Goal: Contribute content: Contribute content

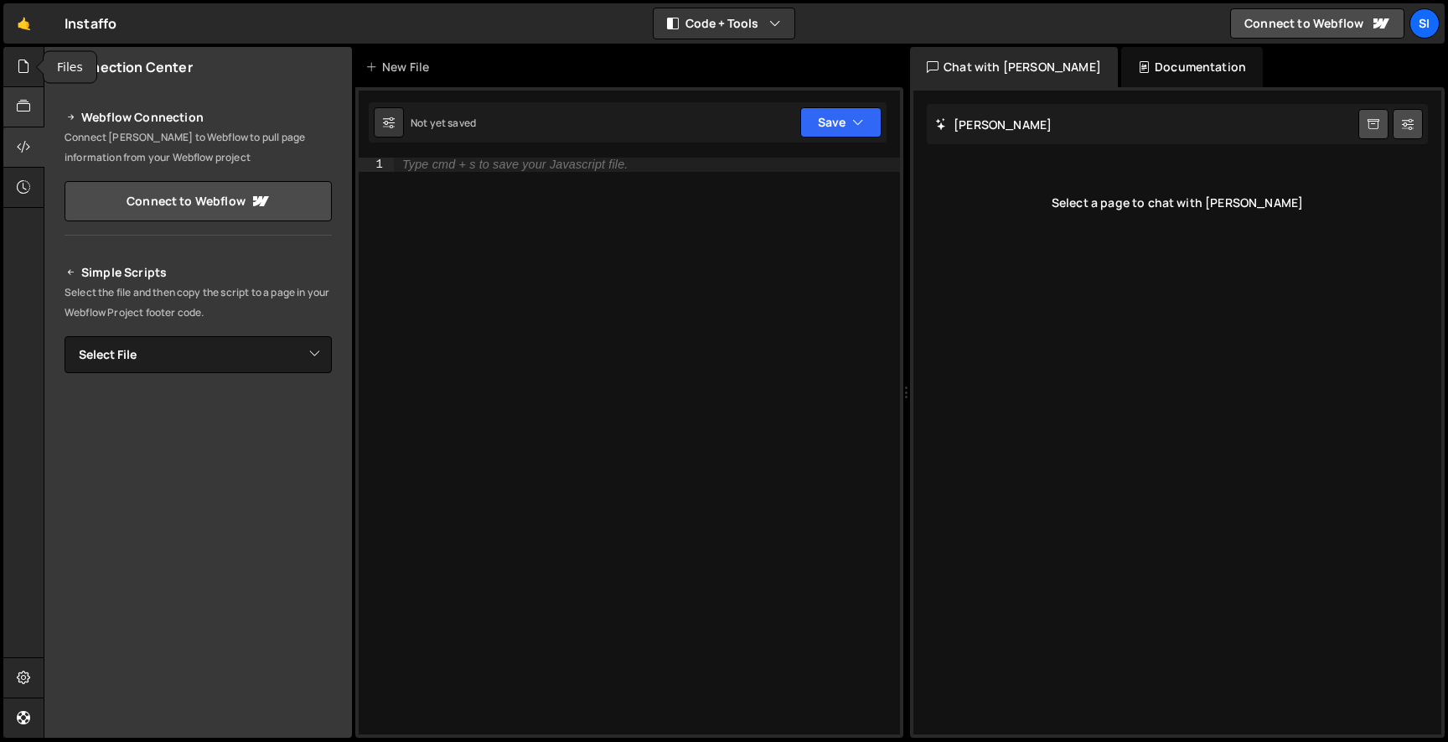
click at [24, 101] on icon at bounding box center [23, 106] width 13 height 18
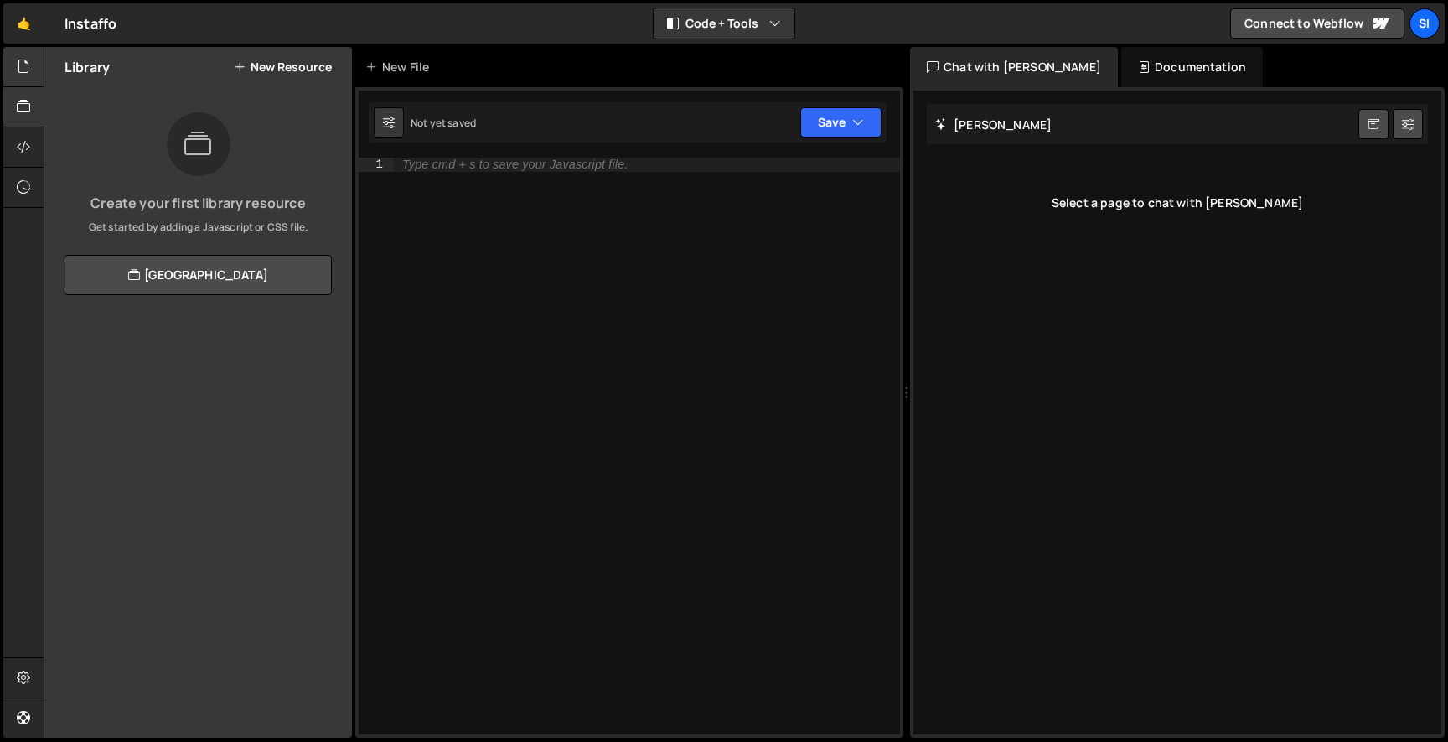
click at [36, 75] on div at bounding box center [23, 67] width 41 height 40
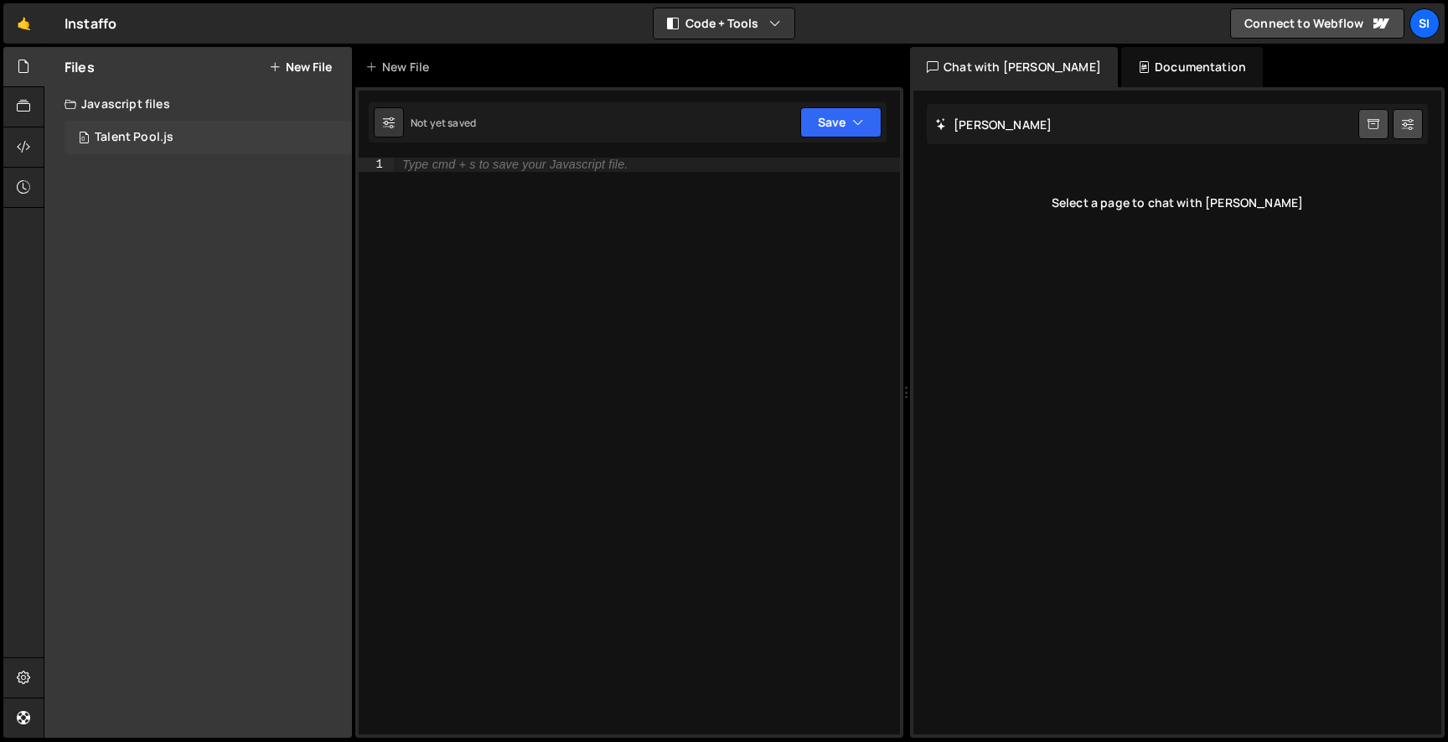
click at [215, 148] on div "0 Talent Pool.js 0" at bounding box center [209, 138] width 288 height 34
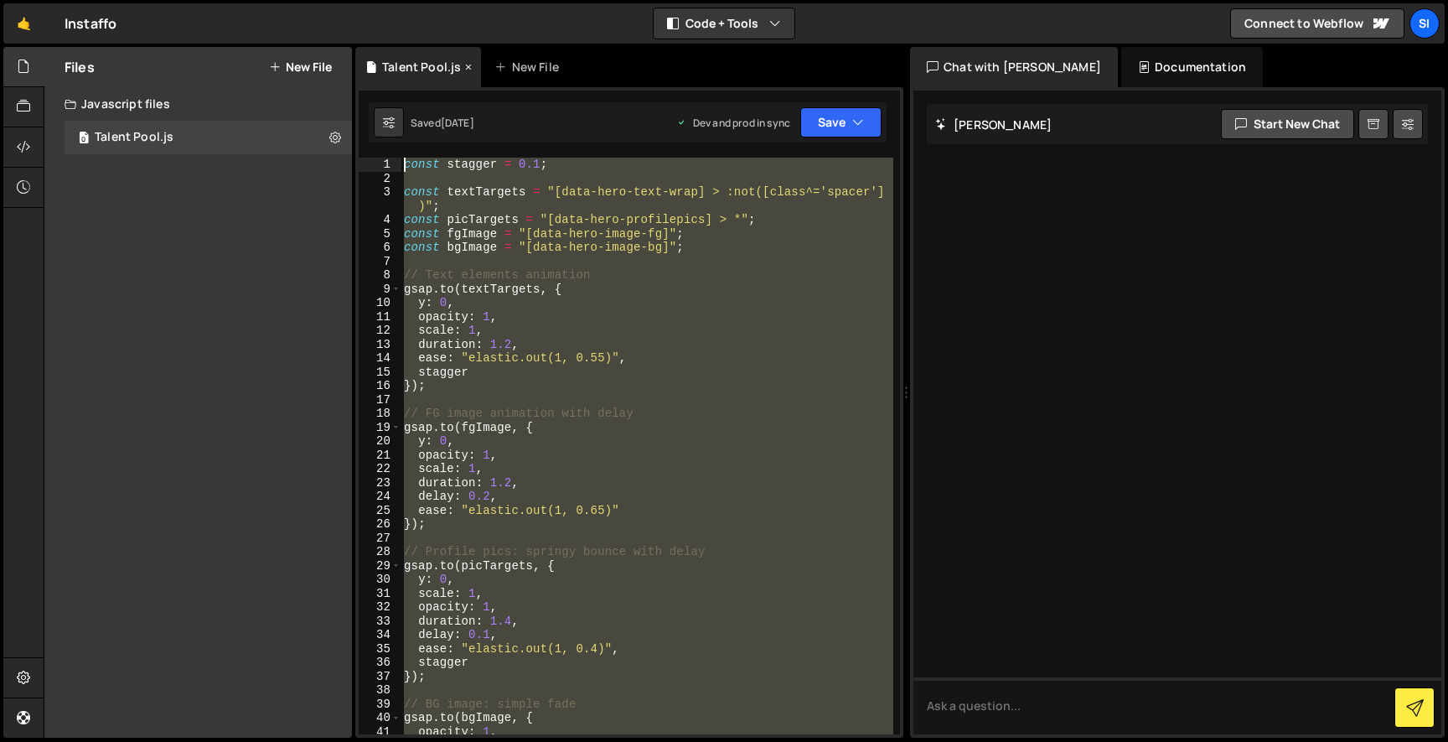
drag, startPoint x: 498, startPoint y: 674, endPoint x: 361, endPoint y: 74, distance: 615.5
click at [362, 74] on div "Debug Explain Copy Talent Pool.js New File Saved [DATE] Dev and prod in sync Up…" at bounding box center [629, 393] width 548 height 692
type textarea "const stagger = 0.1;"
click at [334, 133] on icon at bounding box center [335, 137] width 12 height 16
type input "Talent Pool"
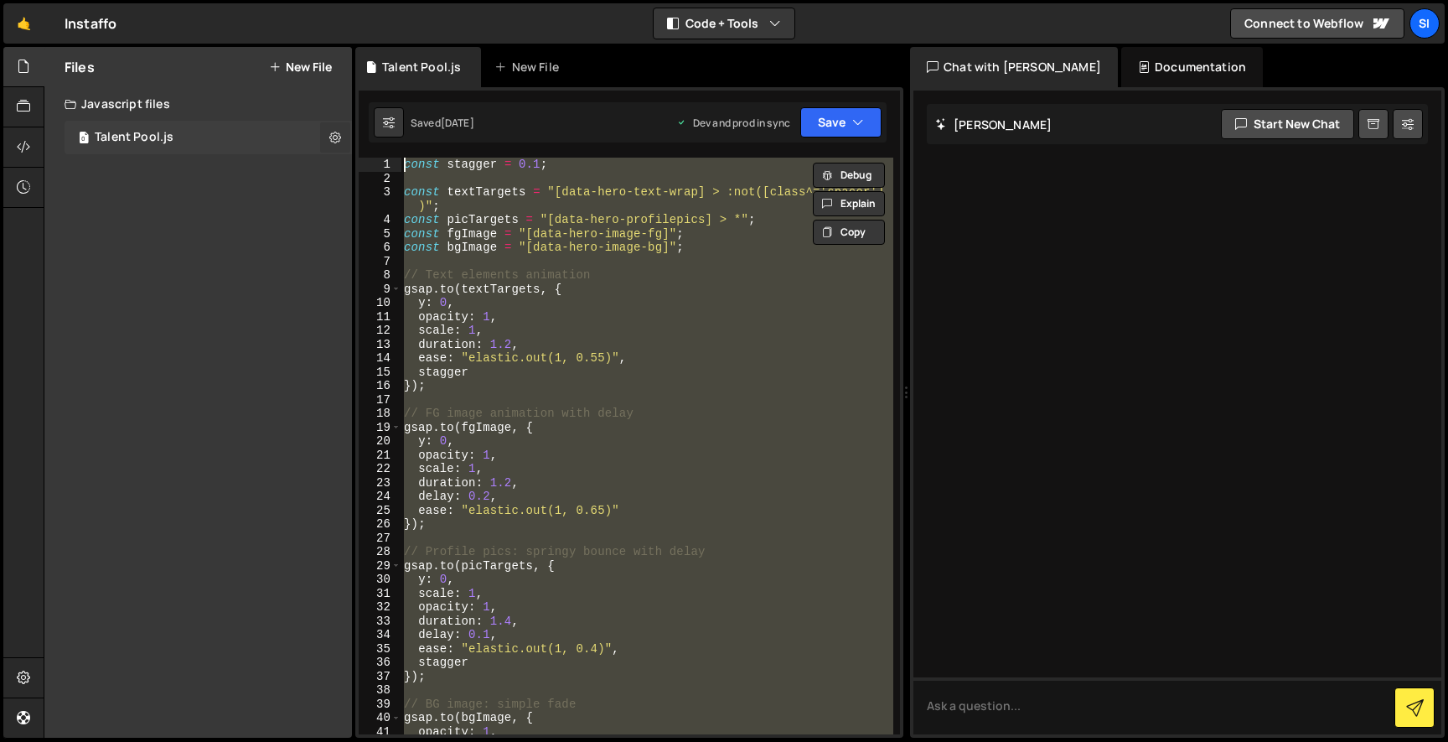
radio input "true"
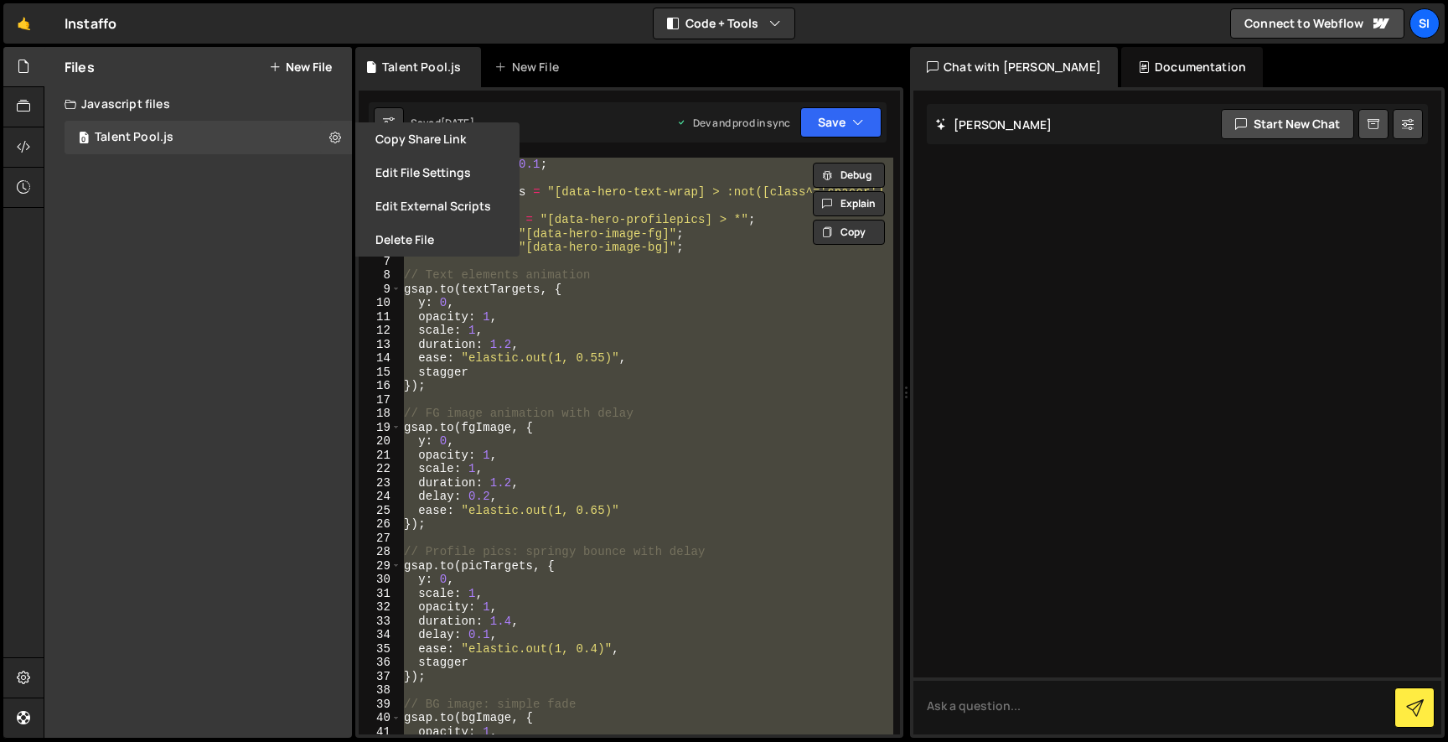
click at [264, 224] on div "Files New File Javascript files 0 Talent Pool.js 0 CSS files Copy share link Ed…" at bounding box center [198, 392] width 308 height 691
click at [297, 65] on button "New File" at bounding box center [300, 66] width 63 height 13
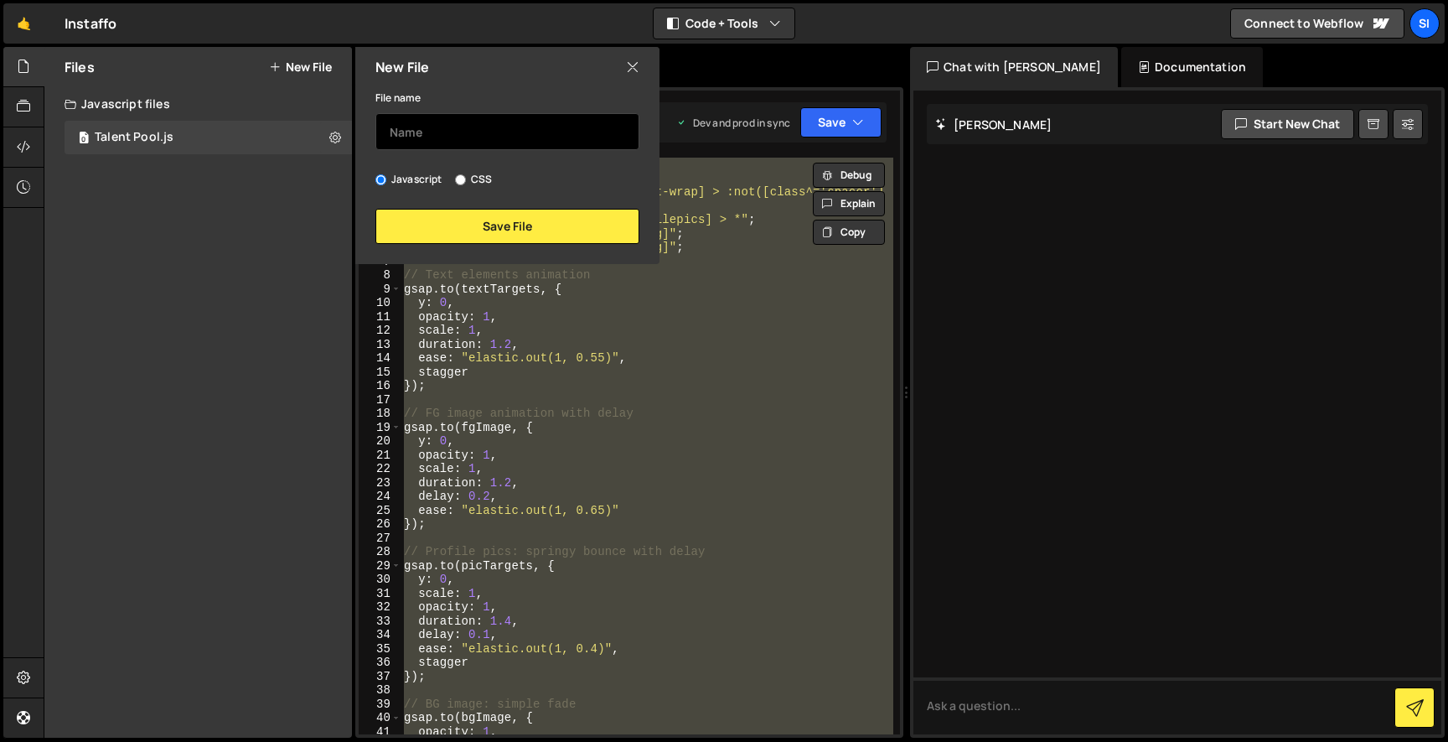
click at [482, 137] on input "text" at bounding box center [508, 131] width 264 height 37
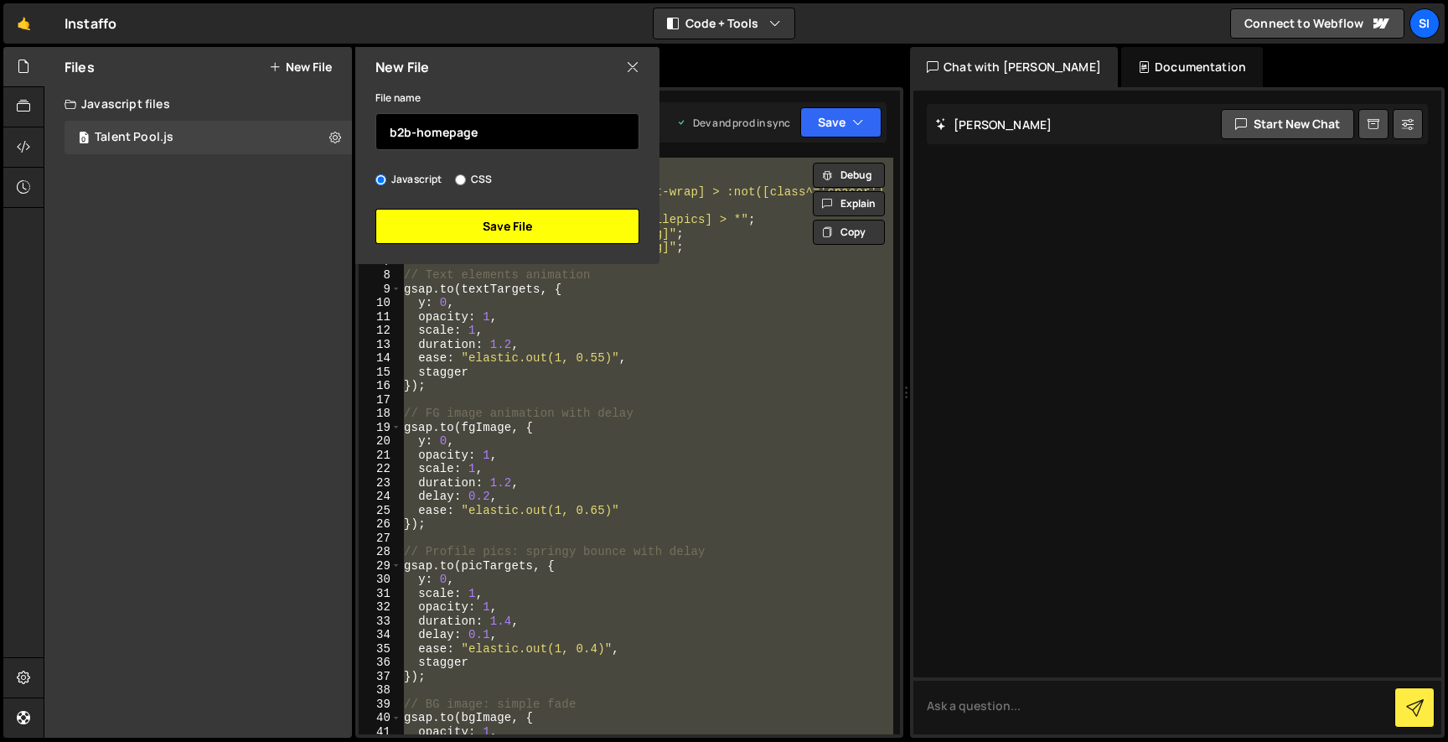
type input "b2b-homepage"
click at [573, 237] on button "Save File" at bounding box center [508, 226] width 264 height 35
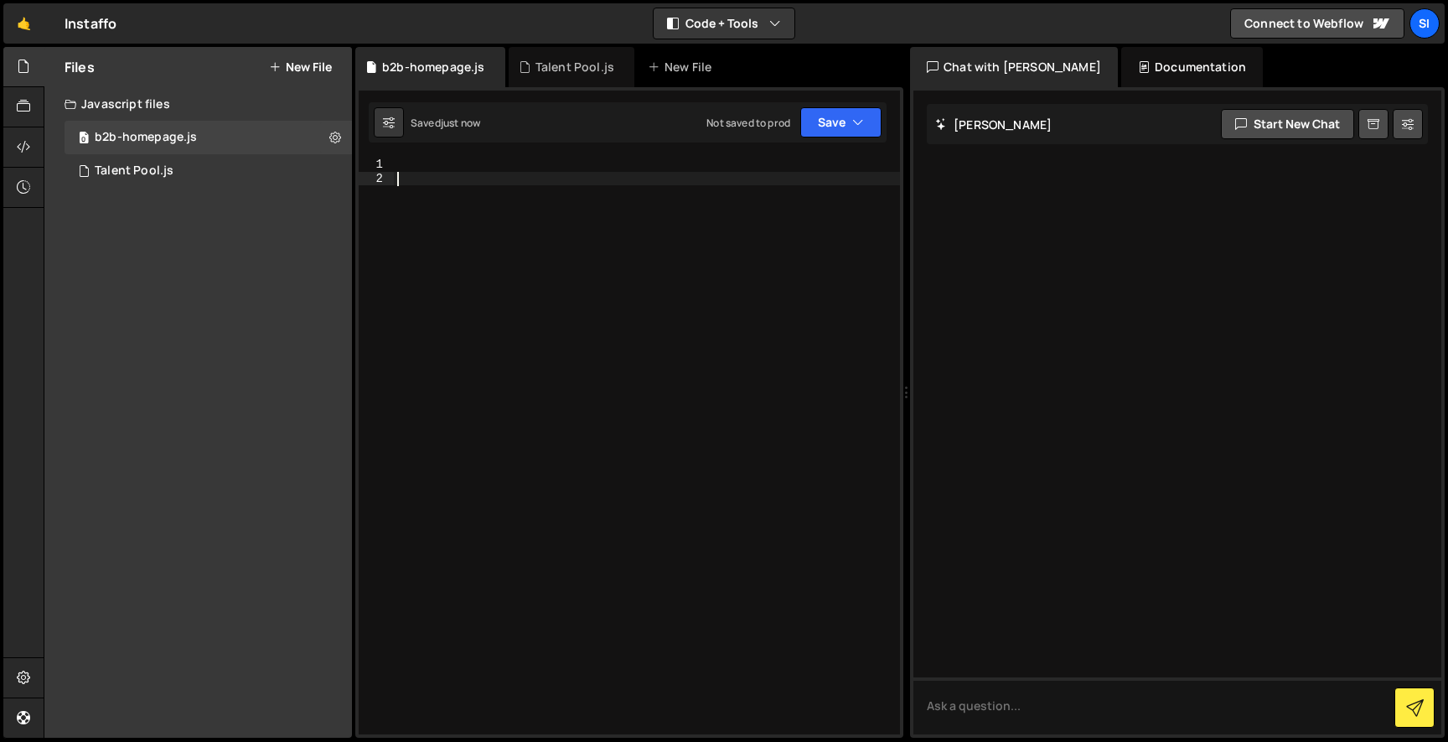
click at [552, 191] on div at bounding box center [647, 460] width 506 height 604
paste textarea "});"
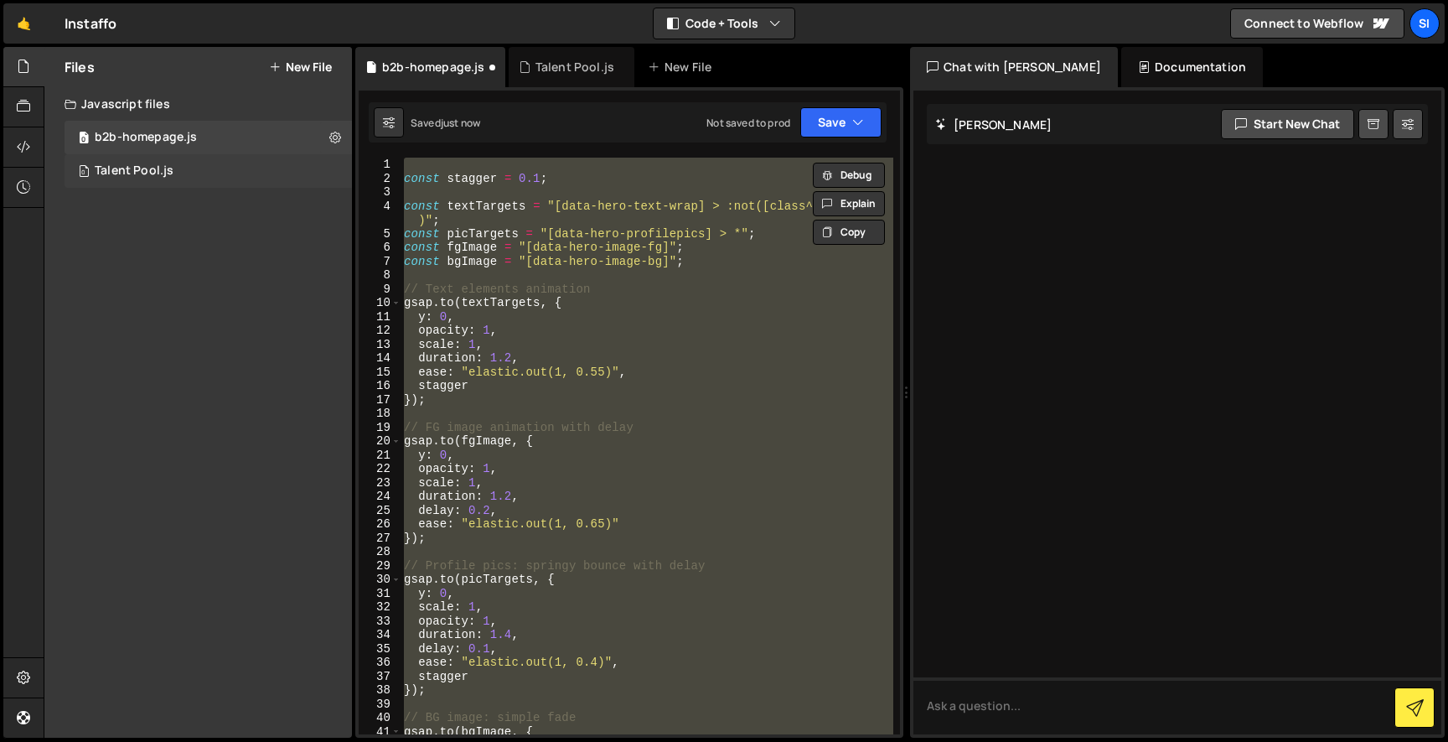
click at [215, 166] on div "0 Talent Pool.js 0" at bounding box center [209, 171] width 288 height 34
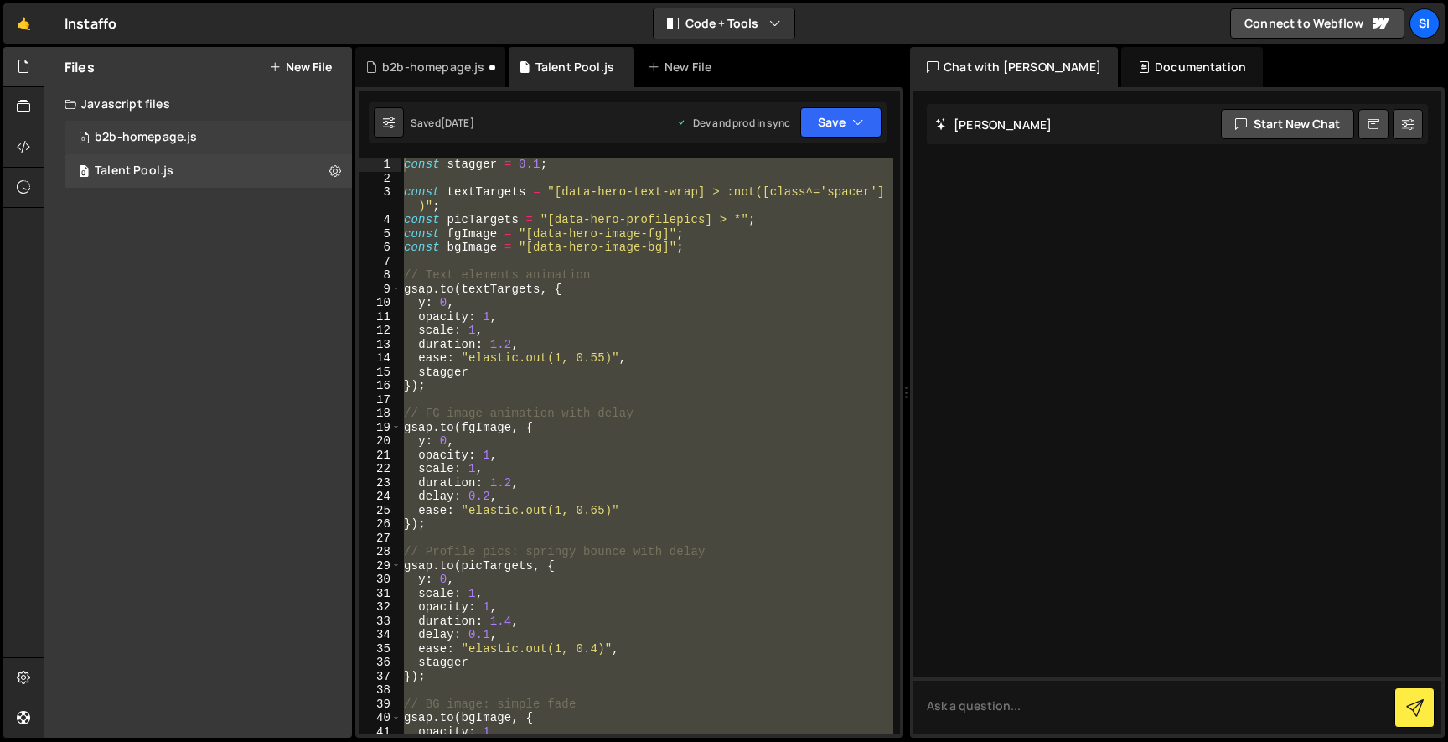
click at [256, 148] on div "0 b2b-homepage.js 0" at bounding box center [209, 138] width 288 height 34
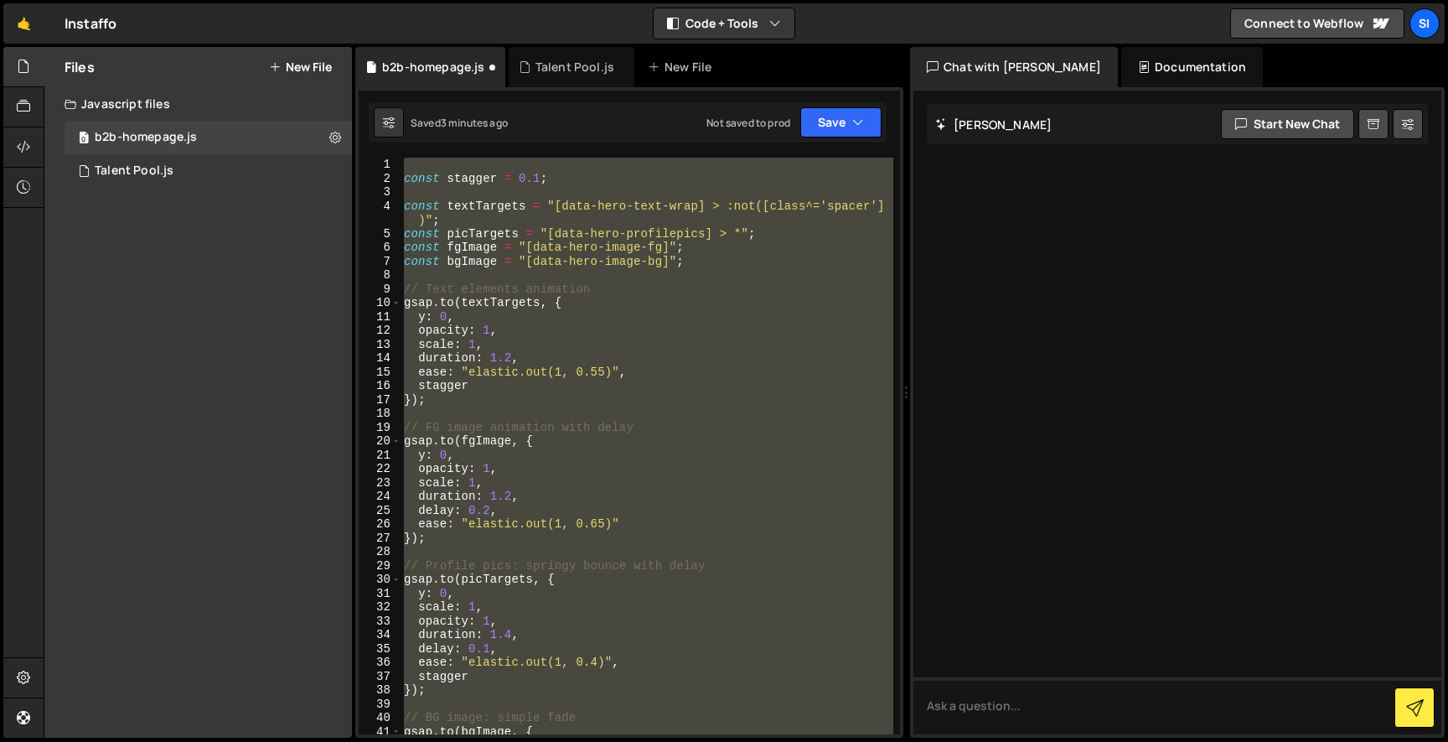
click at [512, 328] on div "const stagger = 0.1 ; const textTargets = "[data-hero-text-wrap] > :not([class^…" at bounding box center [647, 446] width 493 height 577
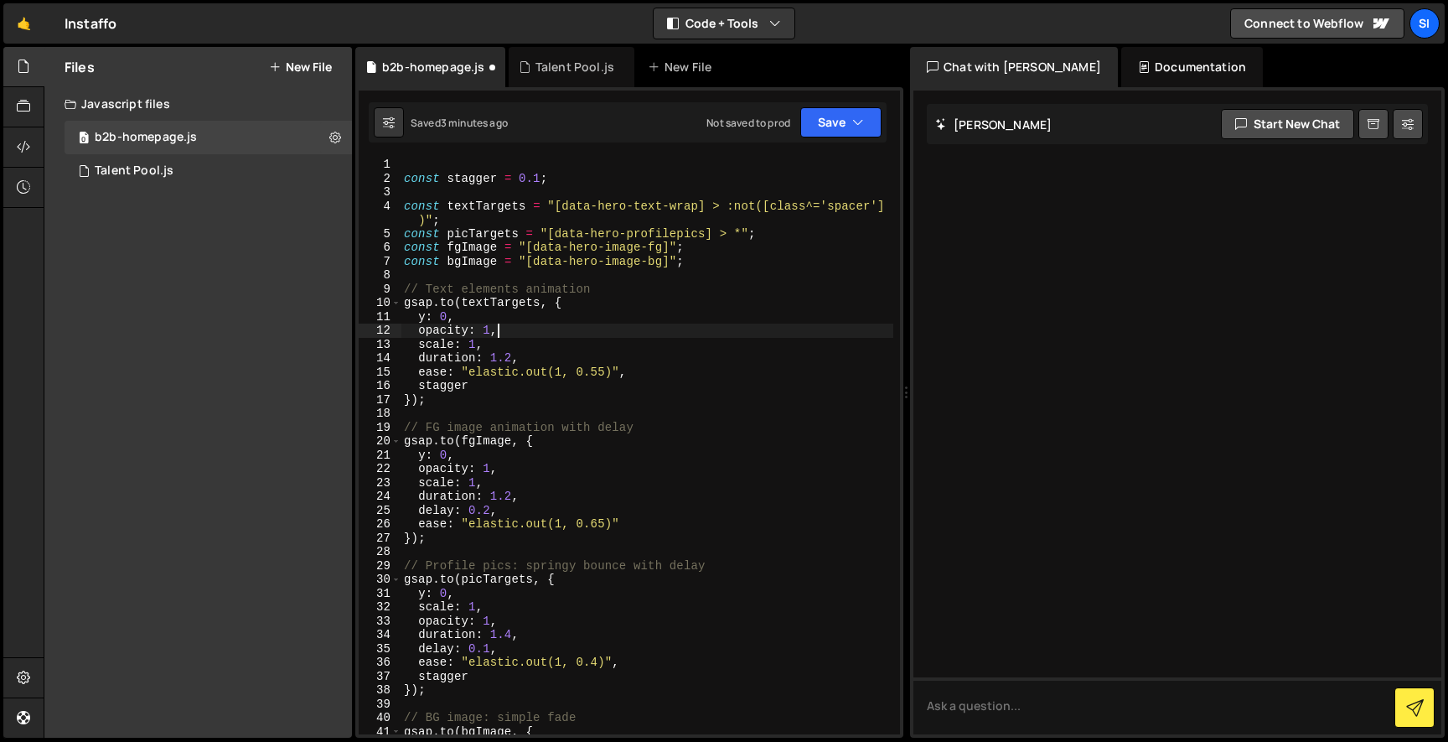
click at [615, 486] on div "const stagger = 0.1 ; const textTargets = "[data-hero-text-wrap] > :not([class^…" at bounding box center [647, 460] width 493 height 604
type textarea "});"
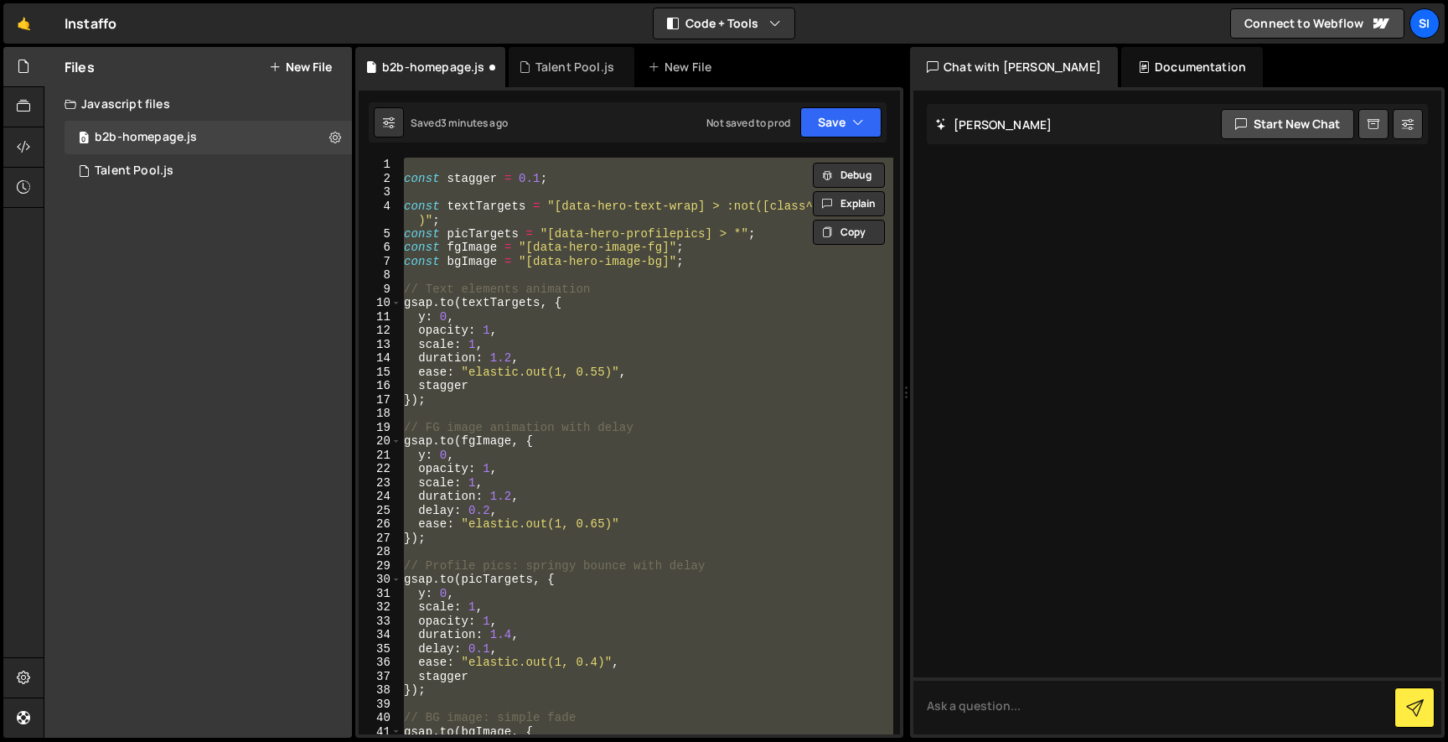
paste textarea
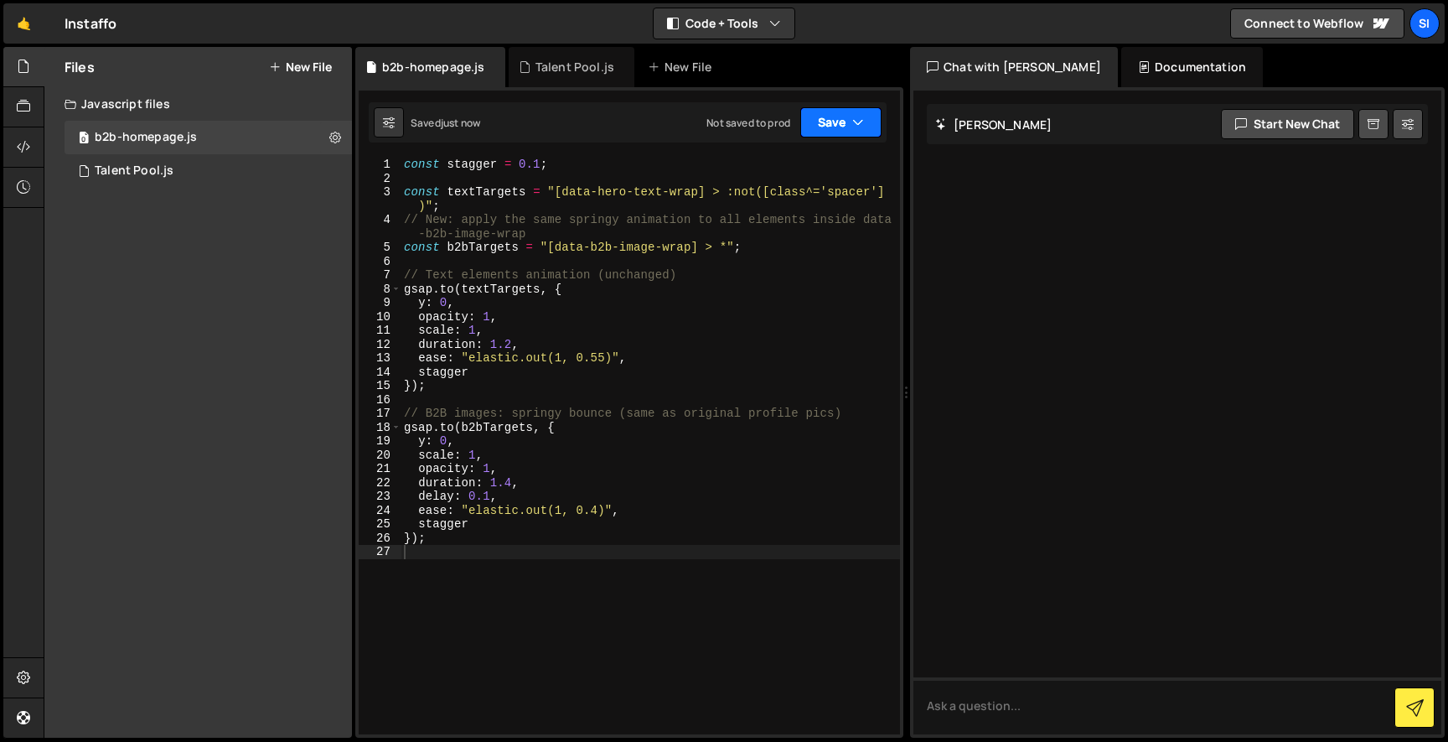
click at [854, 124] on icon "button" at bounding box center [858, 122] width 12 height 17
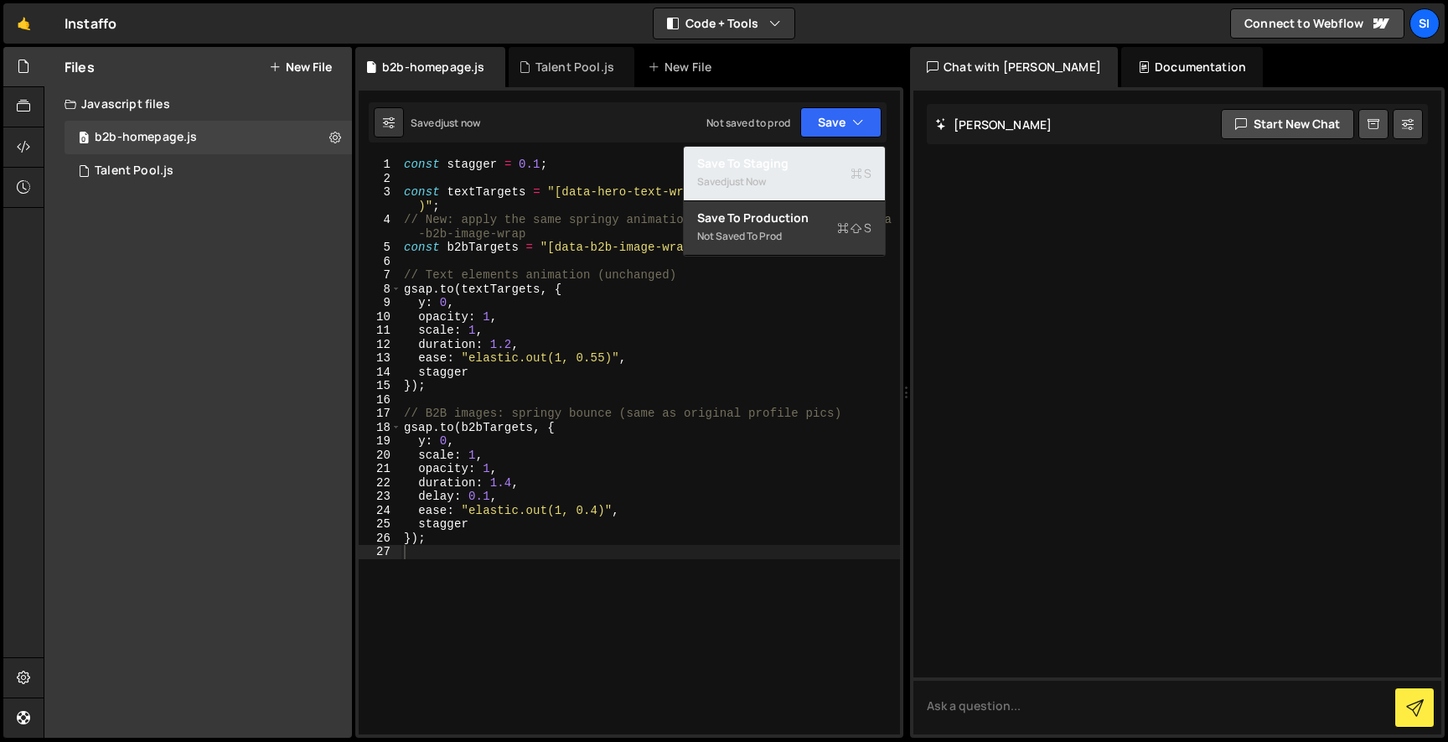
click at [797, 179] on div "Saved just now" at bounding box center [784, 182] width 174 height 20
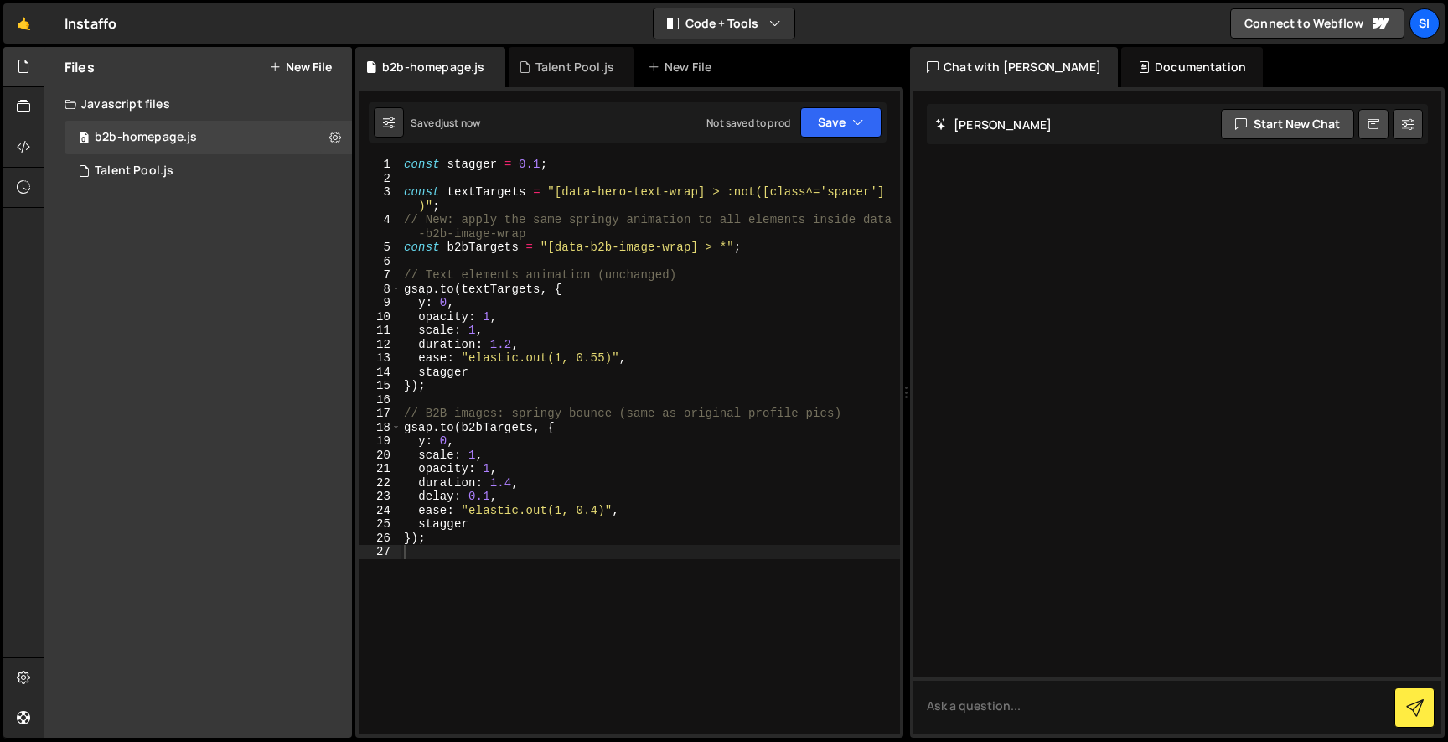
click at [46, 158] on div "0 b2b-homepage.js 0 0 Talent Pool.js 0" at bounding box center [198, 154] width 308 height 67
click at [30, 158] on div at bounding box center [23, 147] width 41 height 40
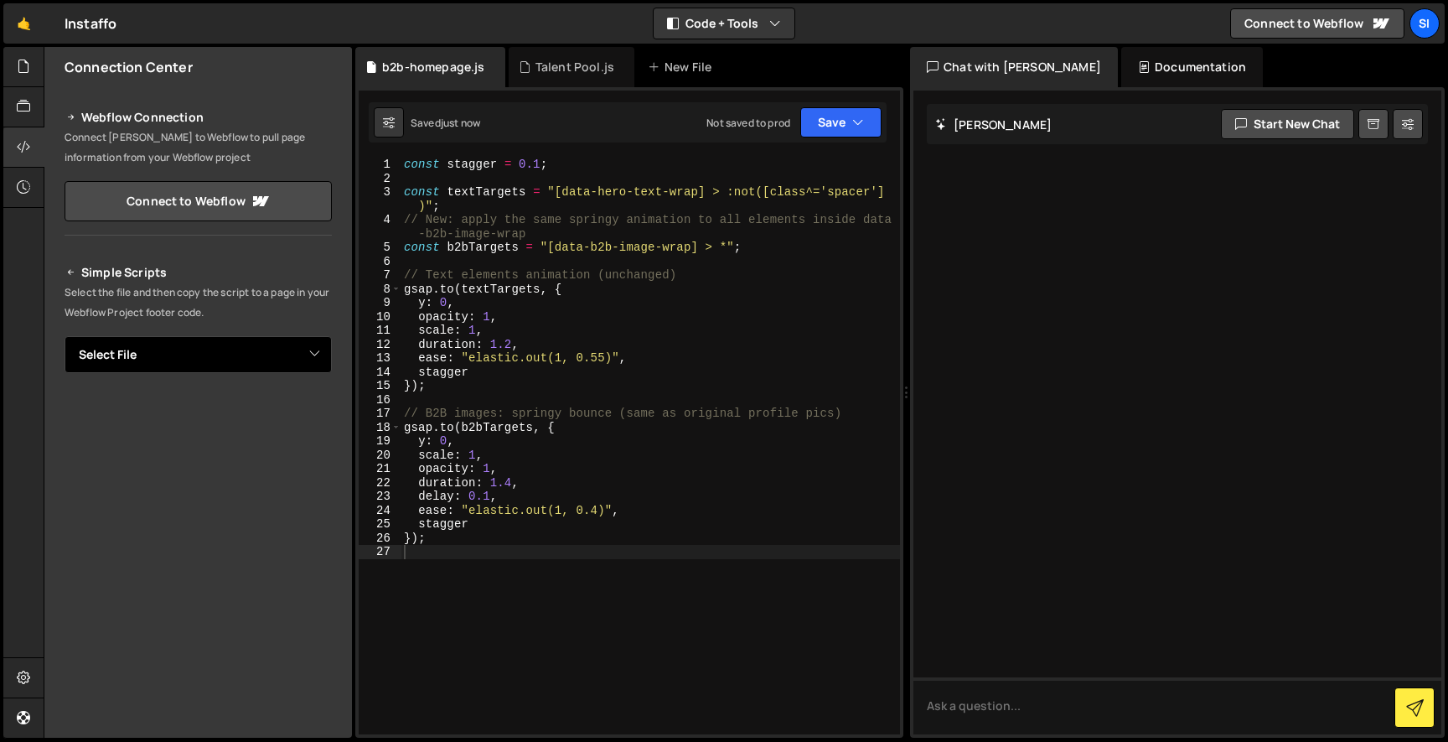
click at [172, 359] on select "Select File Talent Pool.js b2b-homepage.js" at bounding box center [198, 354] width 267 height 37
select select "45043"
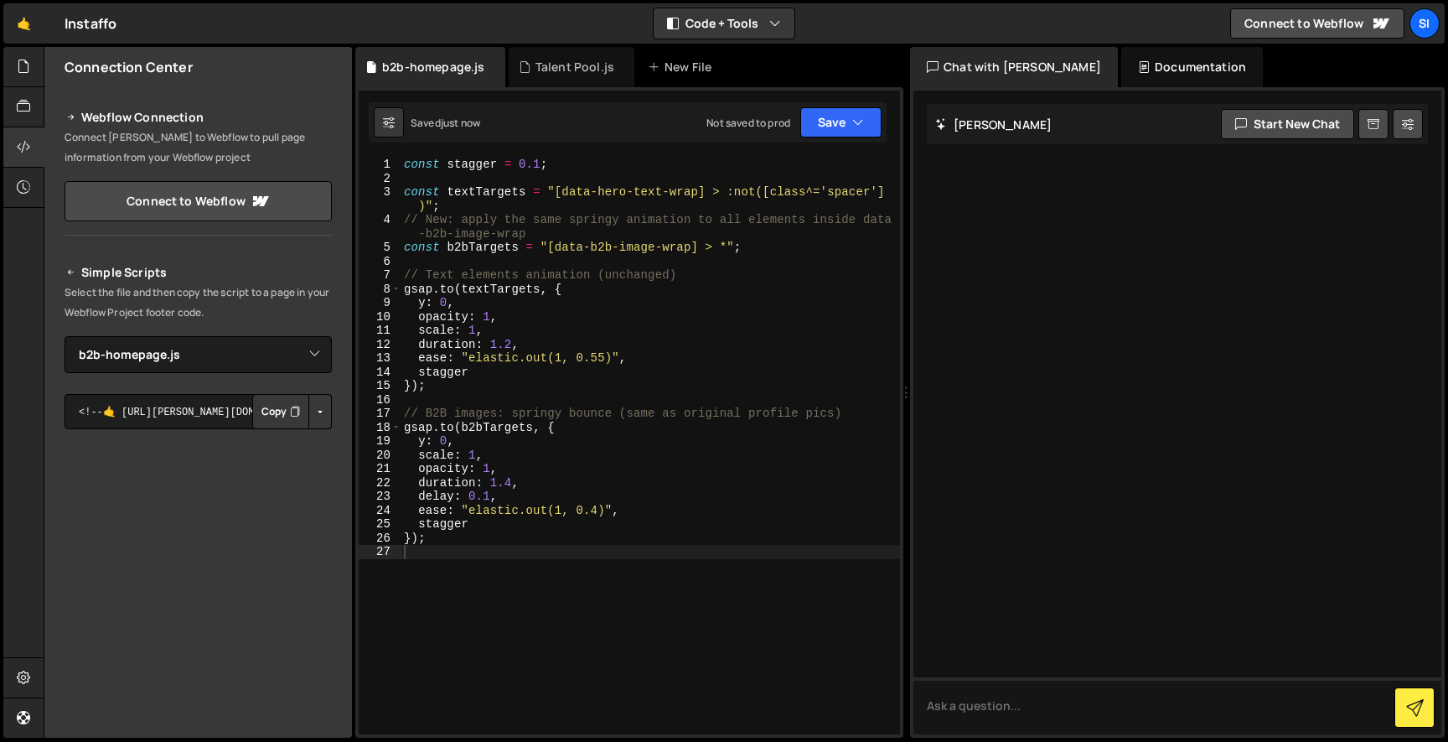
click at [279, 416] on button "Copy" at bounding box center [280, 411] width 57 height 35
type textarea "[DOMAIN_NAME](textTargets, {"
click at [657, 291] on div "const stagger = 0.1 ; const textTargets = "[data-hero-text-wrap] > :not([class^…" at bounding box center [651, 460] width 500 height 604
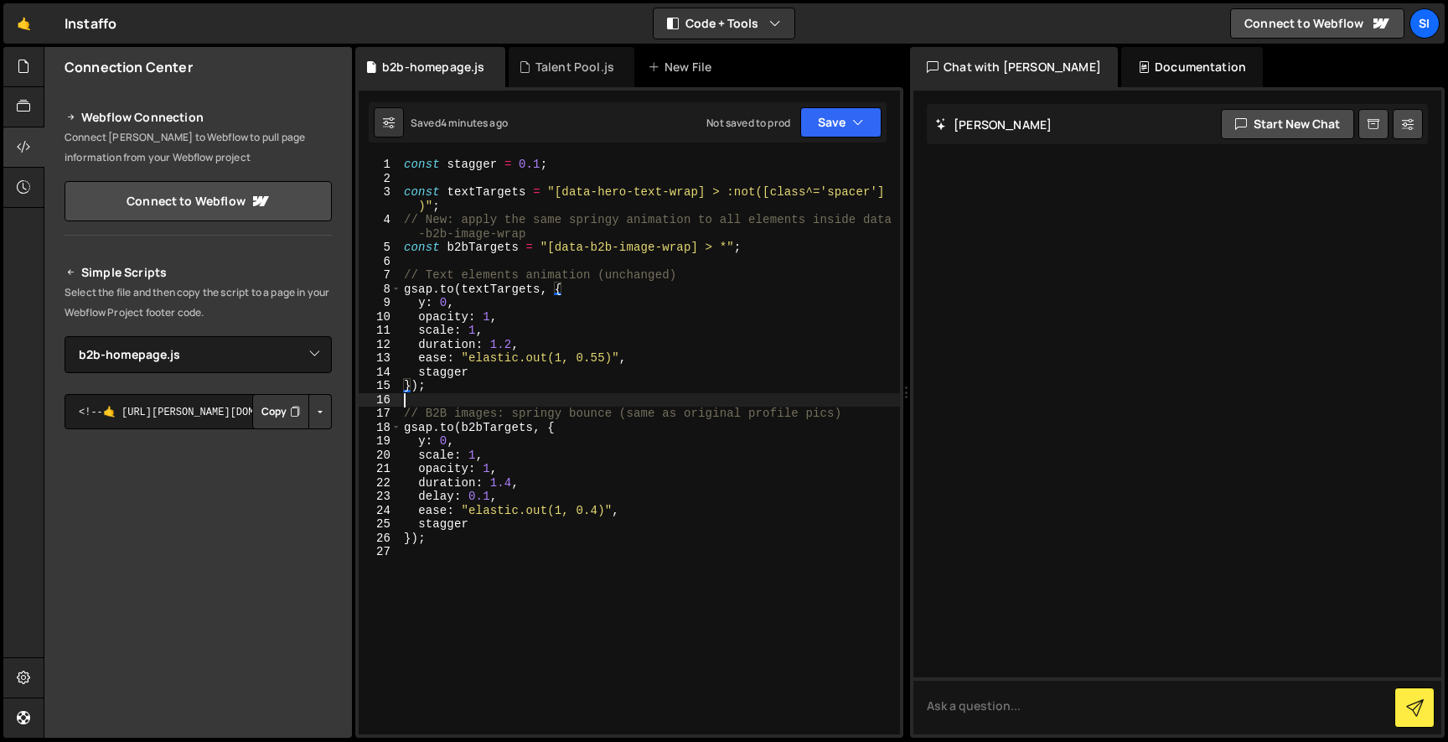
click at [631, 406] on div "const stagger = 0.1 ; const textTargets = "[data-hero-text-wrap] > :not([class^…" at bounding box center [651, 460] width 500 height 604
click at [602, 381] on div "const stagger = 0.1 ; const textTargets = "[data-hero-text-wrap] > :not([class^…" at bounding box center [651, 460] width 500 height 604
type textarea "});"
paste textarea
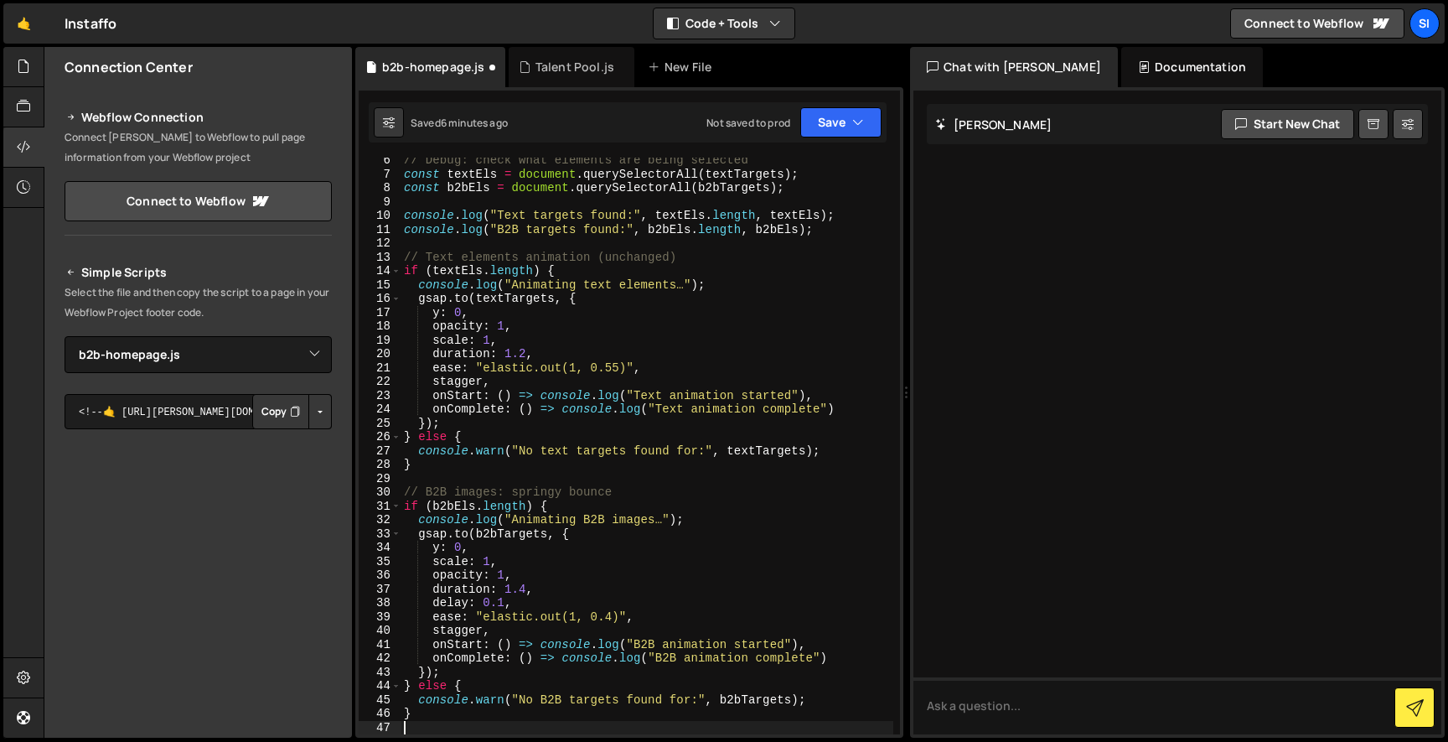
scroll to position [87, 0]
click at [684, 306] on div "// Debug: check what elements are being selected const textEls = document . que…" at bounding box center [647, 455] width 493 height 604
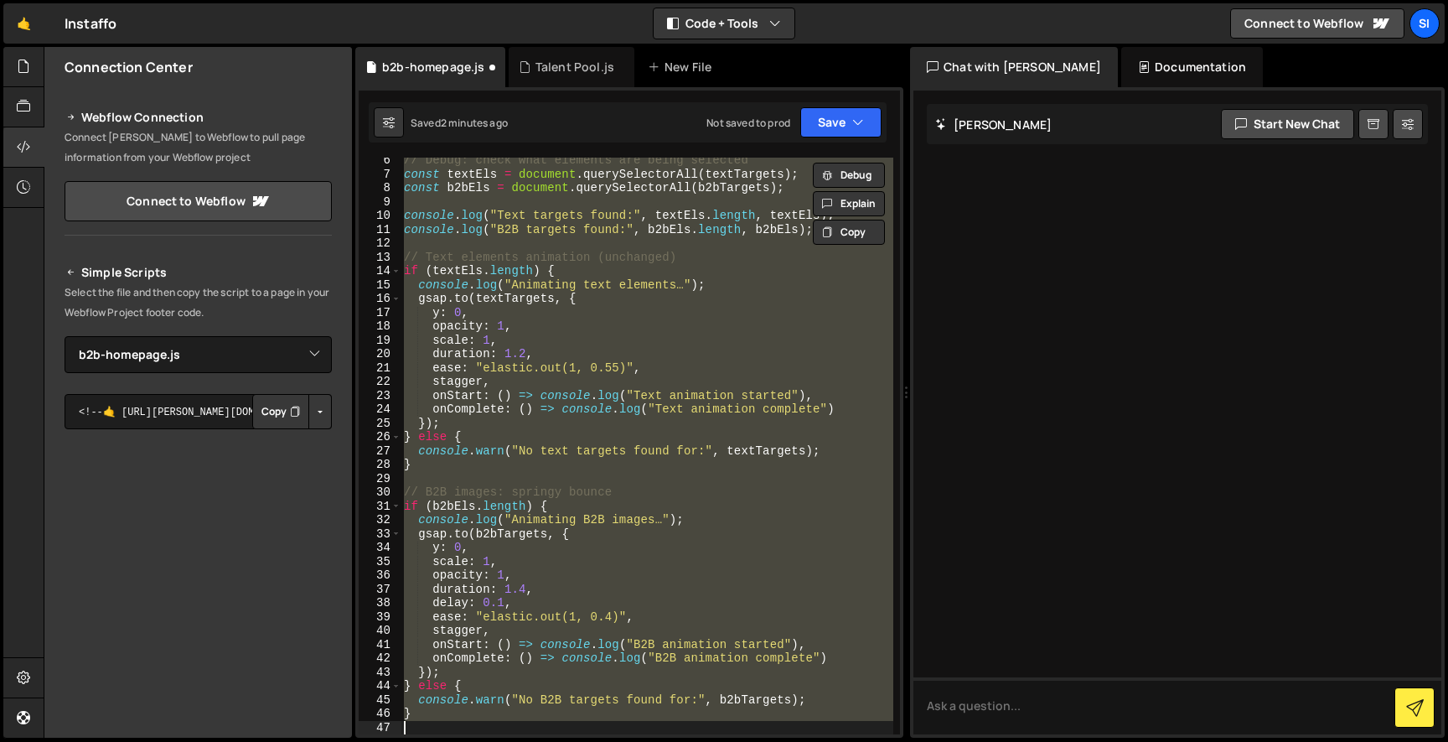
type textarea "});"
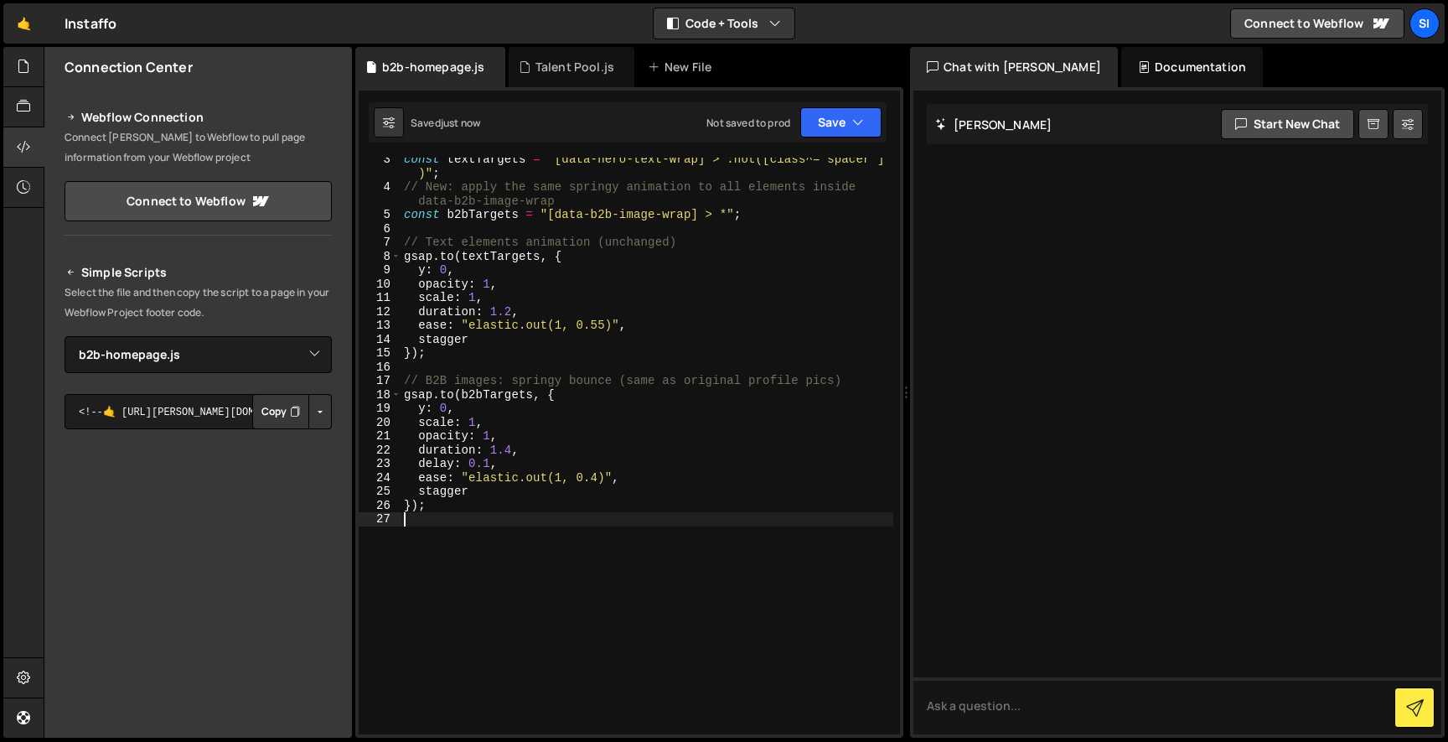
scroll to position [0, 0]
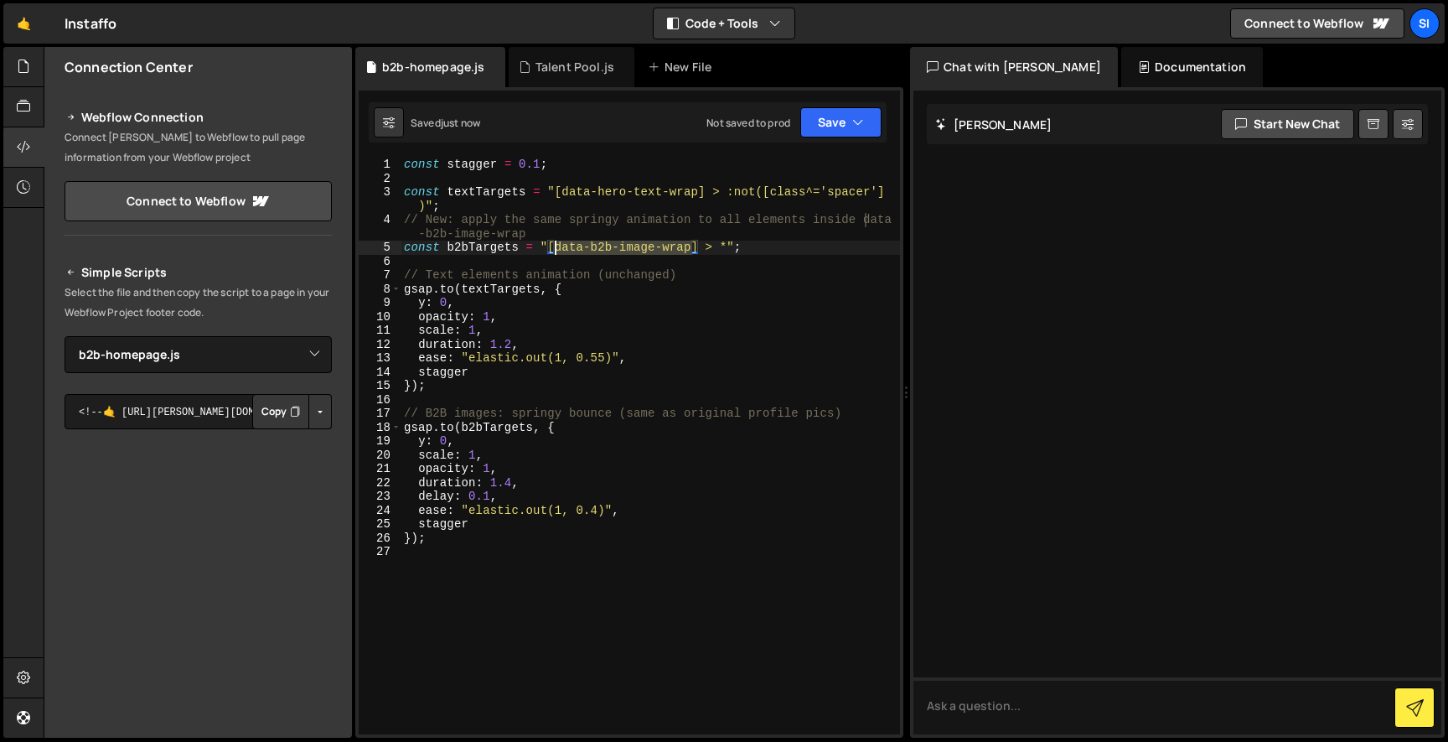
drag, startPoint x: 692, startPoint y: 251, endPoint x: 554, endPoint y: 251, distance: 138.3
click at [554, 251] on div "const stagger = 0.1 ; const textTargets = "[data-hero-text-wrap] > :not([class^…" at bounding box center [651, 460] width 500 height 604
click at [495, 477] on div "const stagger = 0.1 ; const textTargets = "[data-hero-text-wrap] > :not([class^…" at bounding box center [651, 460] width 500 height 604
click at [553, 291] on div "const stagger = 0.1 ; const textTargets = "[data-hero-text-wrap] > :not([class^…" at bounding box center [651, 460] width 500 height 604
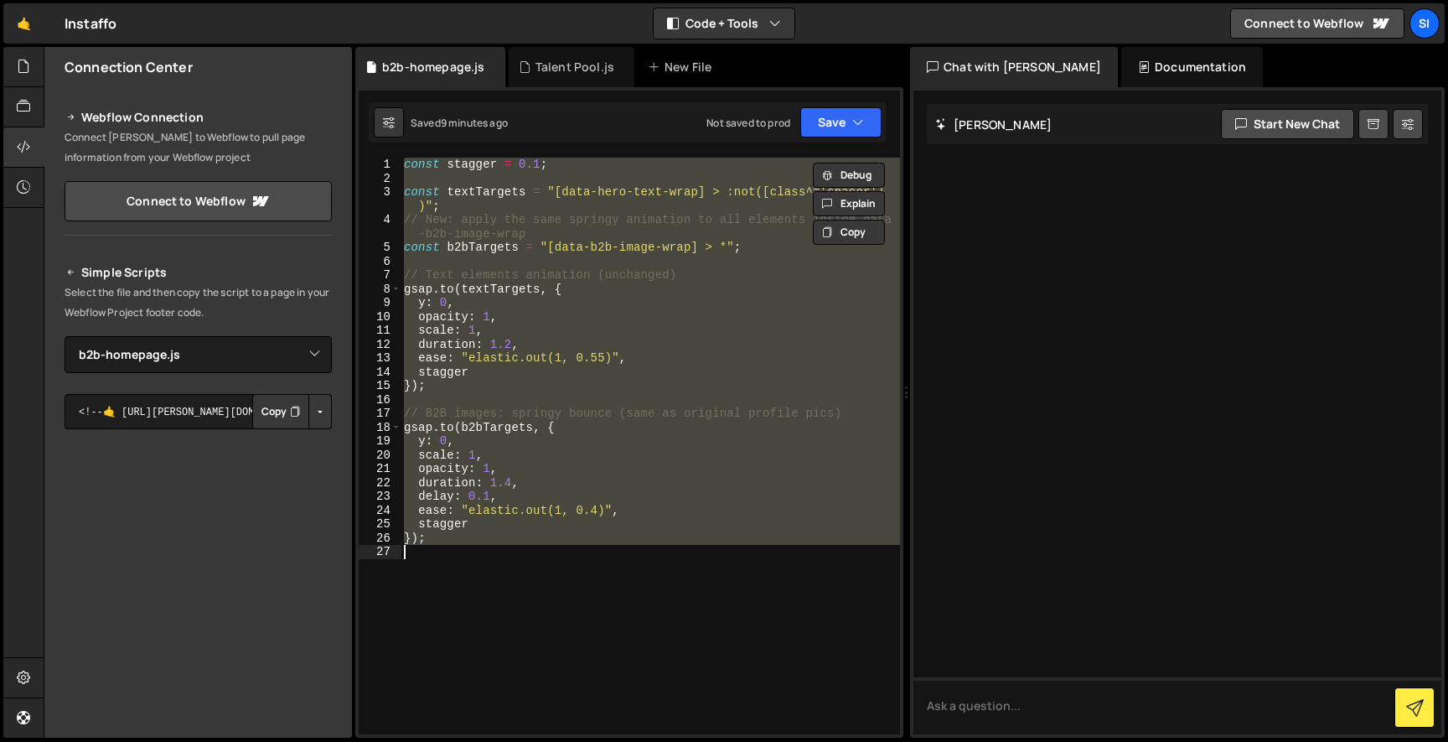
click at [599, 231] on div "const stagger = 0.1 ; const textTargets = "[data-hero-text-wrap] > :not([class^…" at bounding box center [651, 446] width 500 height 577
type textarea "});"
paste textarea
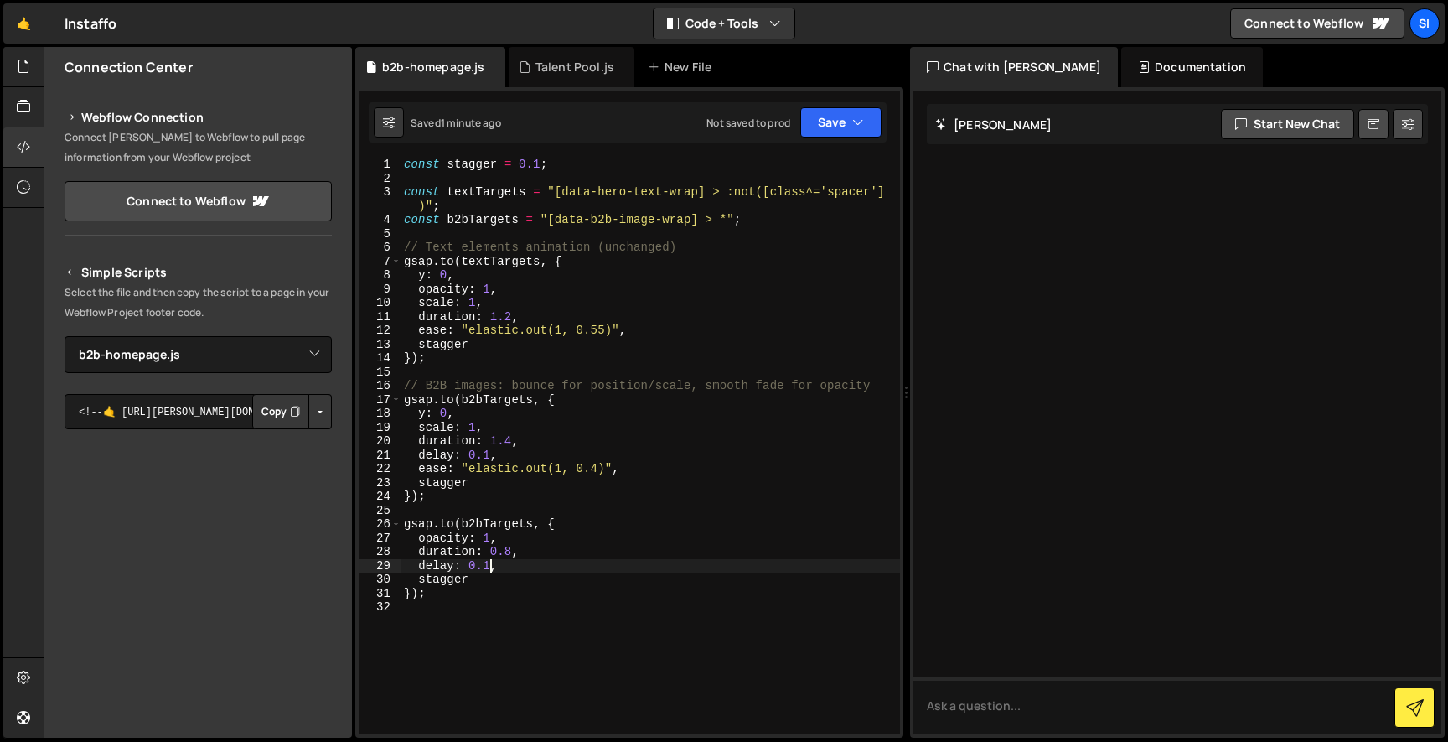
click at [494, 566] on div "const stagger = 0.1 ; const textTargets = "[data-hero-text-wrap] > :not([class^…" at bounding box center [651, 460] width 500 height 604
click at [511, 557] on div "const stagger = 0.1 ; const textTargets = "[data-hero-text-wrap] > :not([class^…" at bounding box center [651, 460] width 500 height 604
click at [551, 483] on div "const stagger = 0.1 ; const textTargets = "[data-hero-text-wrap] > :not([class^…" at bounding box center [651, 460] width 500 height 604
click at [568, 469] on div "const stagger = 0.1 ; const textTargets = "[data-hero-text-wrap] > :not([class^…" at bounding box center [651, 460] width 500 height 604
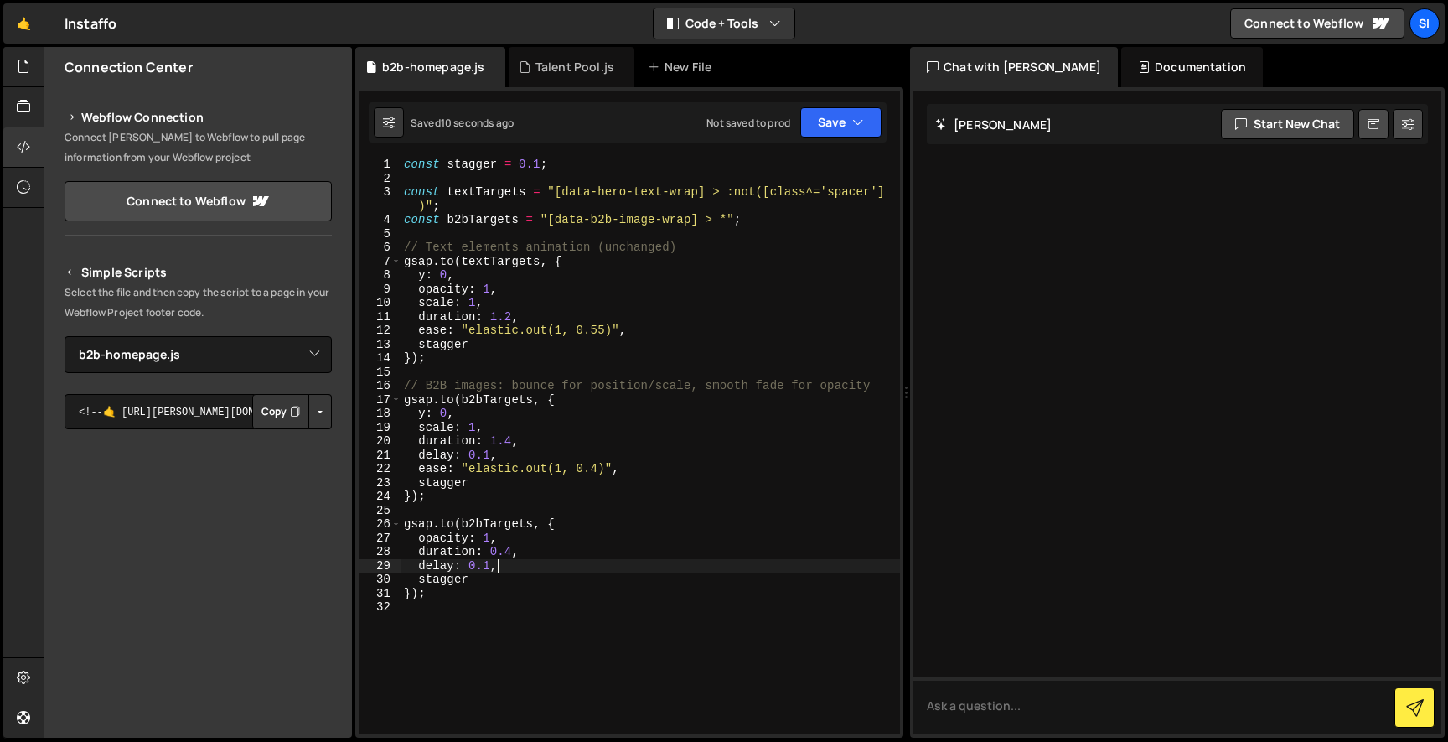
click at [549, 562] on div "const stagger = 0.1 ; const textTargets = "[data-hero-text-wrap] > :not([class^…" at bounding box center [651, 460] width 500 height 604
type textarea "delay: 0.1,"
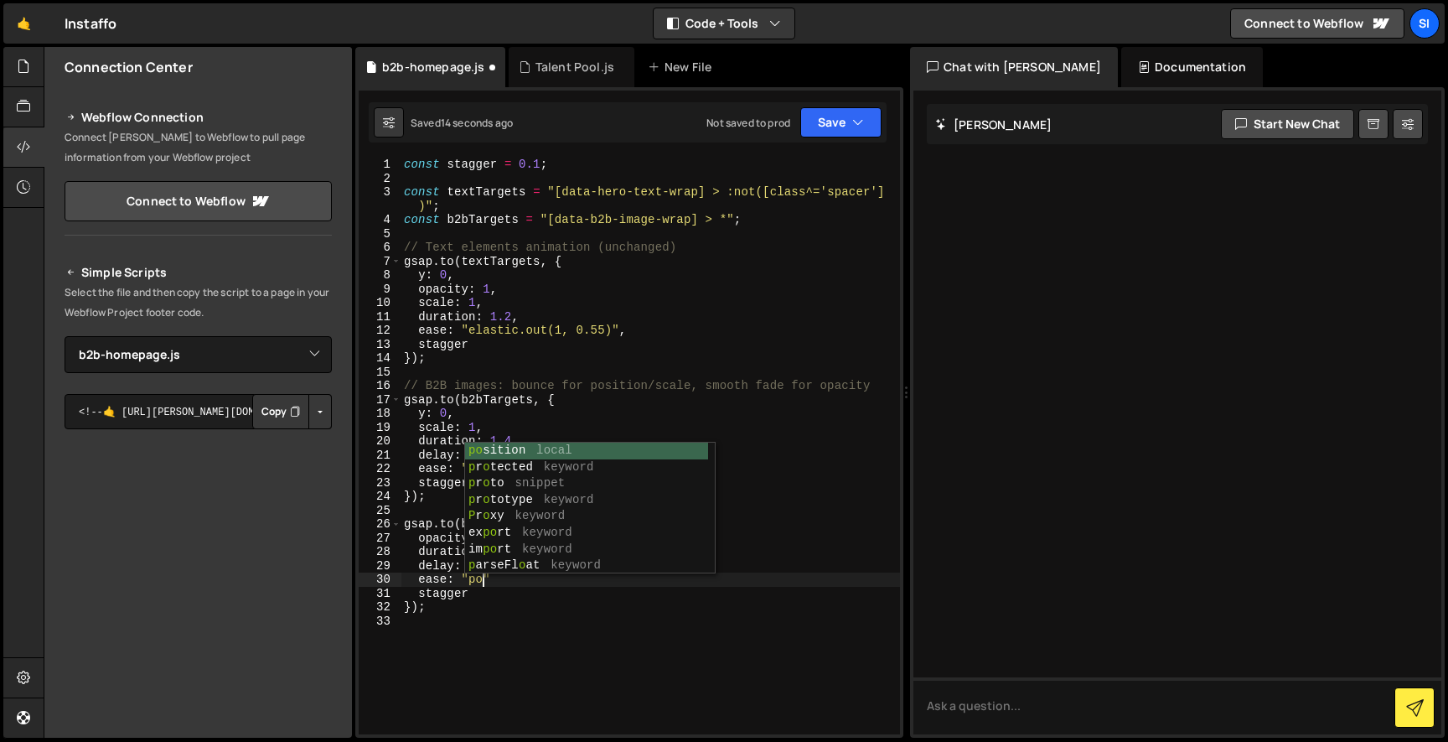
scroll to position [0, 6]
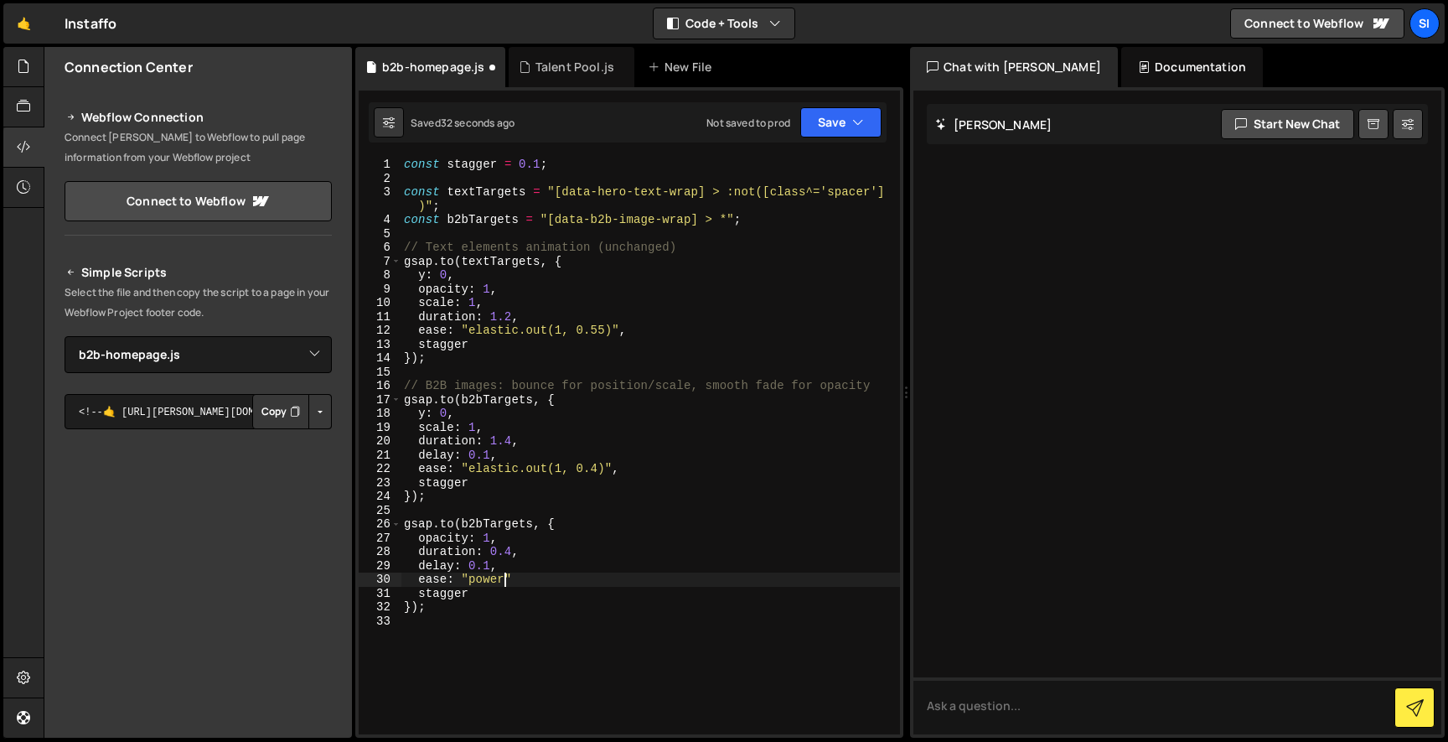
click at [504, 592] on div "const stagger = 0.1 ; const textTargets = "[data-hero-text-wrap] > :not([class^…" at bounding box center [651, 460] width 500 height 604
click at [503, 592] on div "const stagger = 0.1 ; const textTargets = "[data-hero-text-wrap] > :not([class^…" at bounding box center [651, 460] width 500 height 604
click at [509, 583] on div "const stagger = 0.1 ; const textTargets = "[data-hero-text-wrap] > :not([class^…" at bounding box center [651, 460] width 500 height 604
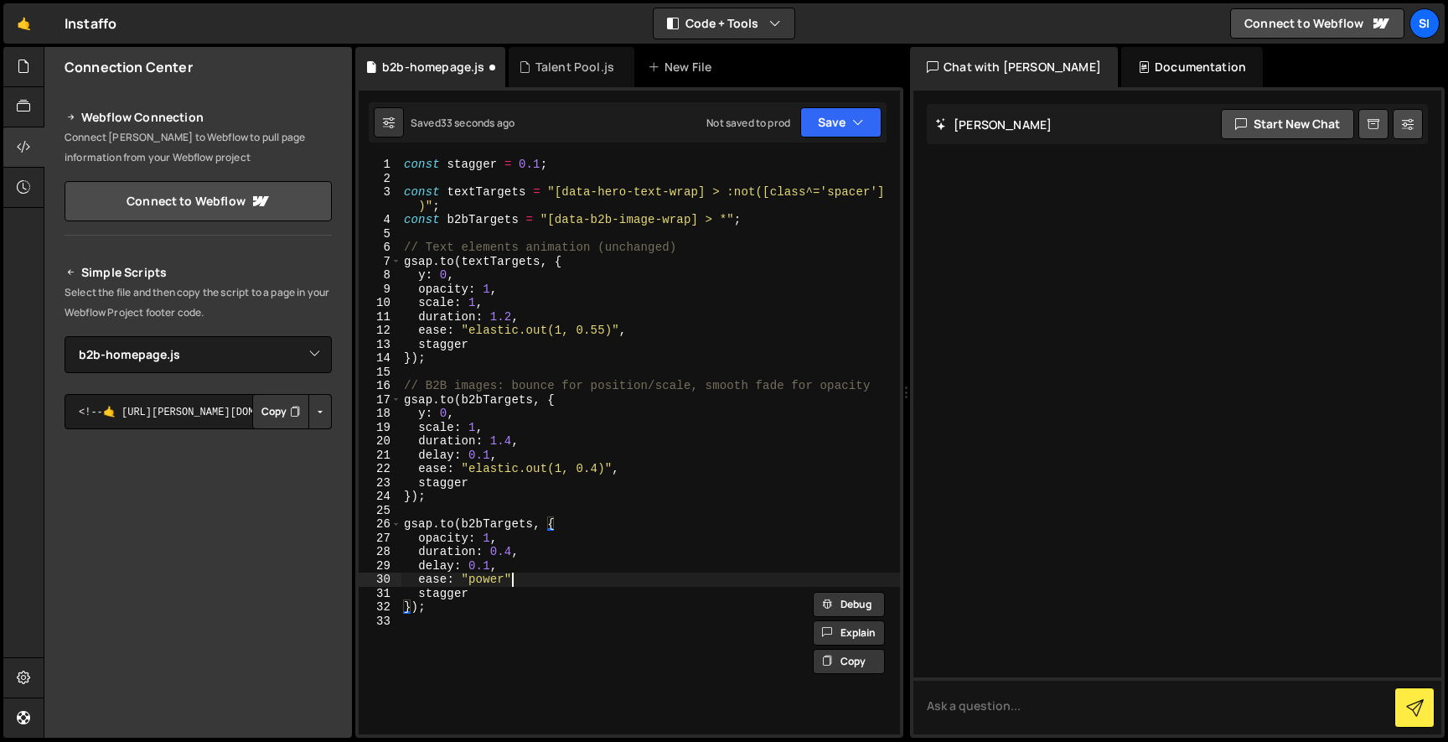
click at [509, 583] on div "const stagger = 0.1 ; const textTargets = "[data-hero-text-wrap] > :not([class^…" at bounding box center [651, 460] width 500 height 604
paste textarea
click at [562, 347] on div "const stagger = 0.1 ; const textTargets = "[data-hero-text-wrap] > :not([class^…" at bounding box center [651, 460] width 500 height 604
click at [488, 310] on div "const stagger = 0.1 ; const textTargets = "[data-hero-text-wrap] > :not([class^…" at bounding box center [651, 460] width 500 height 604
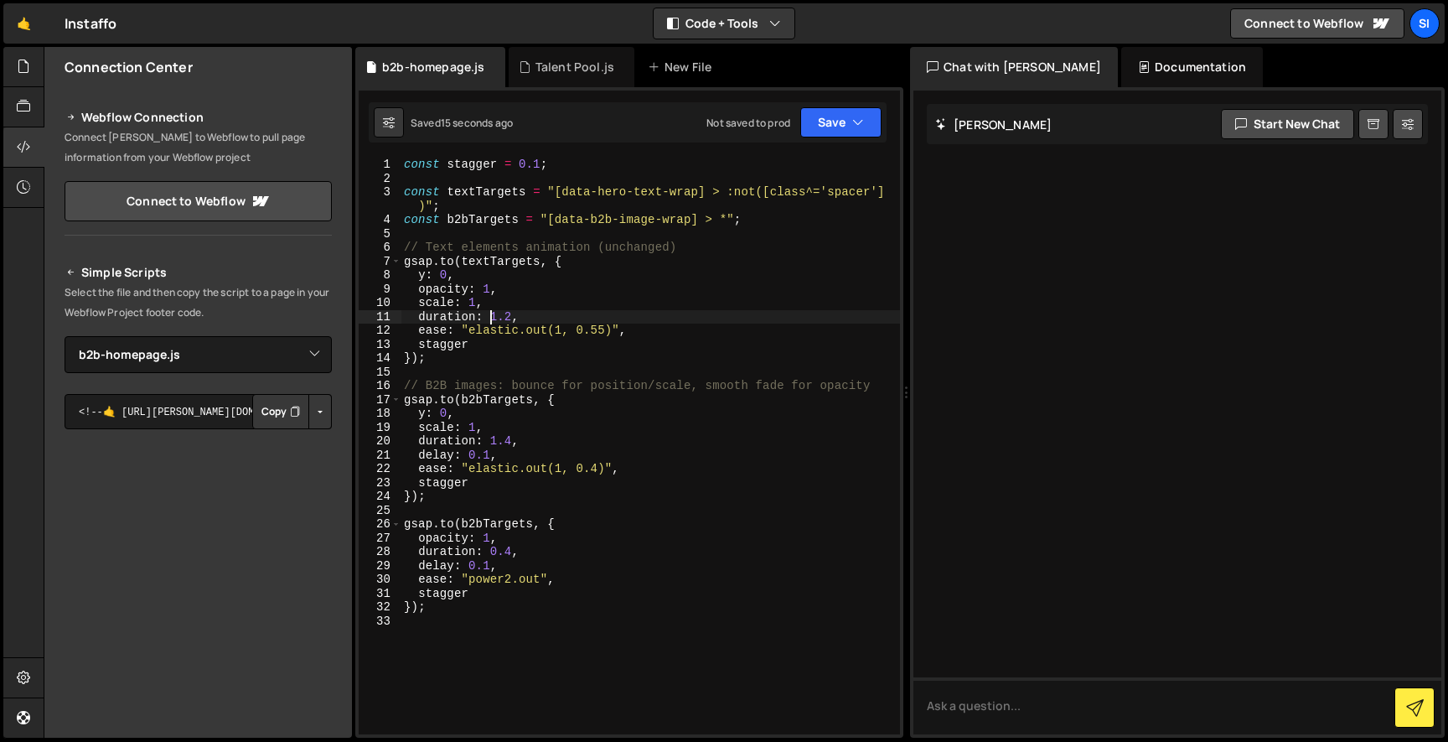
click at [516, 451] on div "const stagger = 0.1 ; const textTargets = "[data-hero-text-wrap] > :not([class^…" at bounding box center [651, 460] width 500 height 604
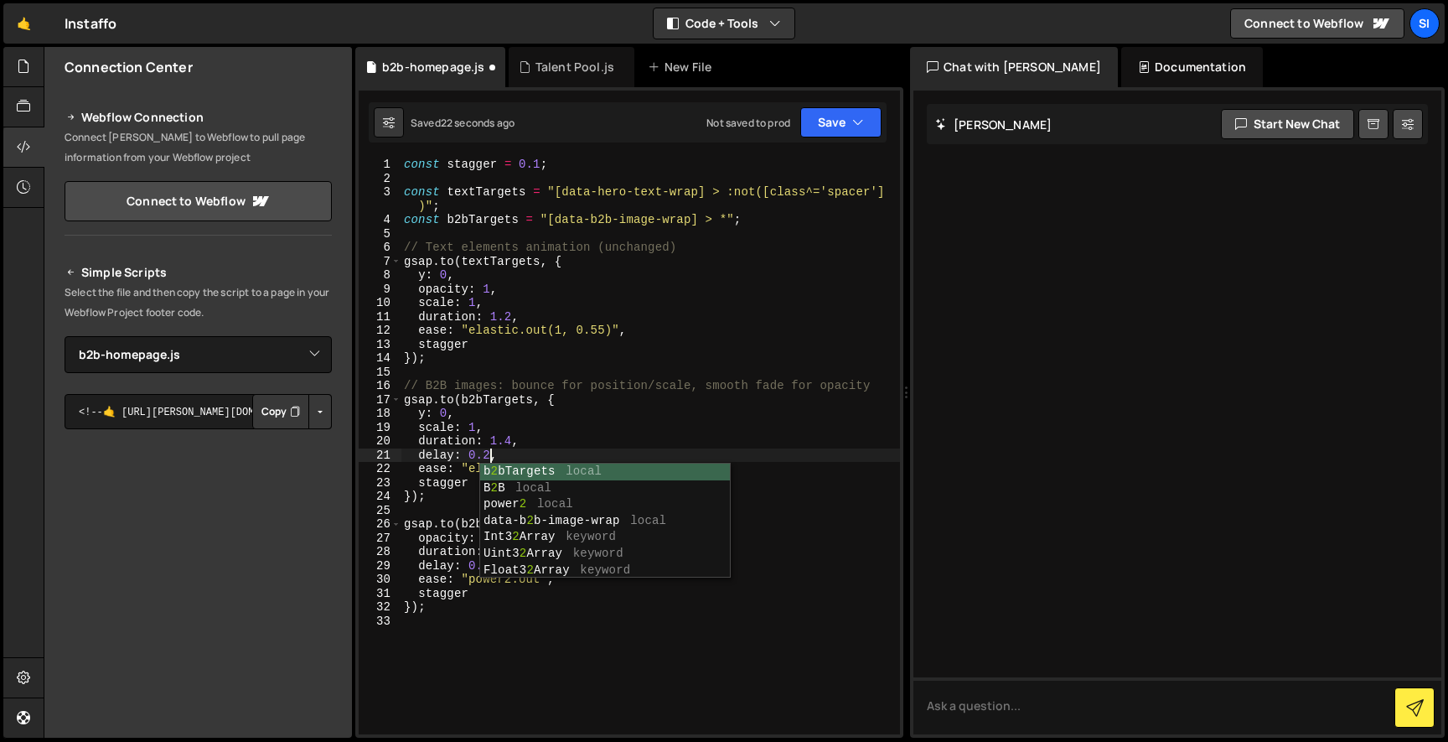
scroll to position [0, 5]
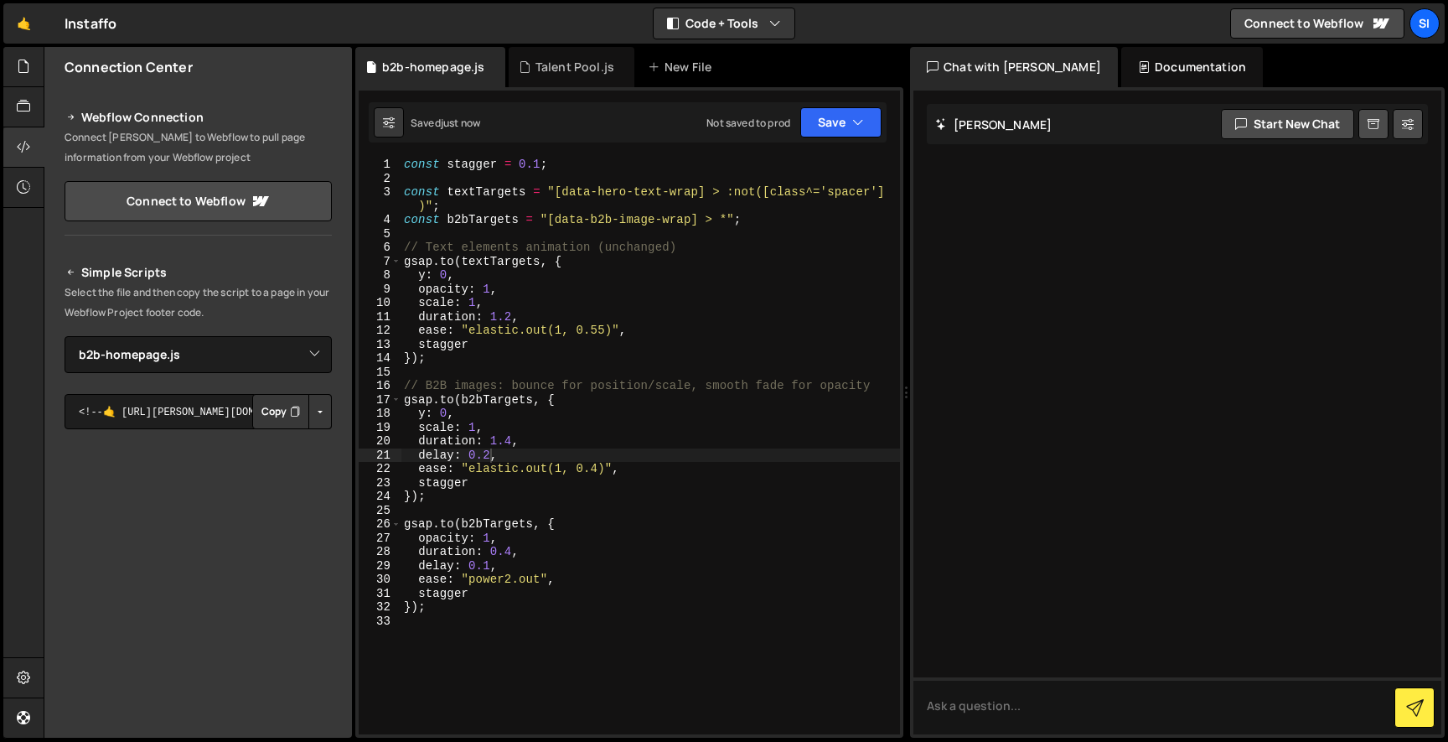
click at [598, 345] on div "const stagger = 0.1 ; const textTargets = "[data-hero-text-wrap] > :not([class^…" at bounding box center [651, 460] width 500 height 604
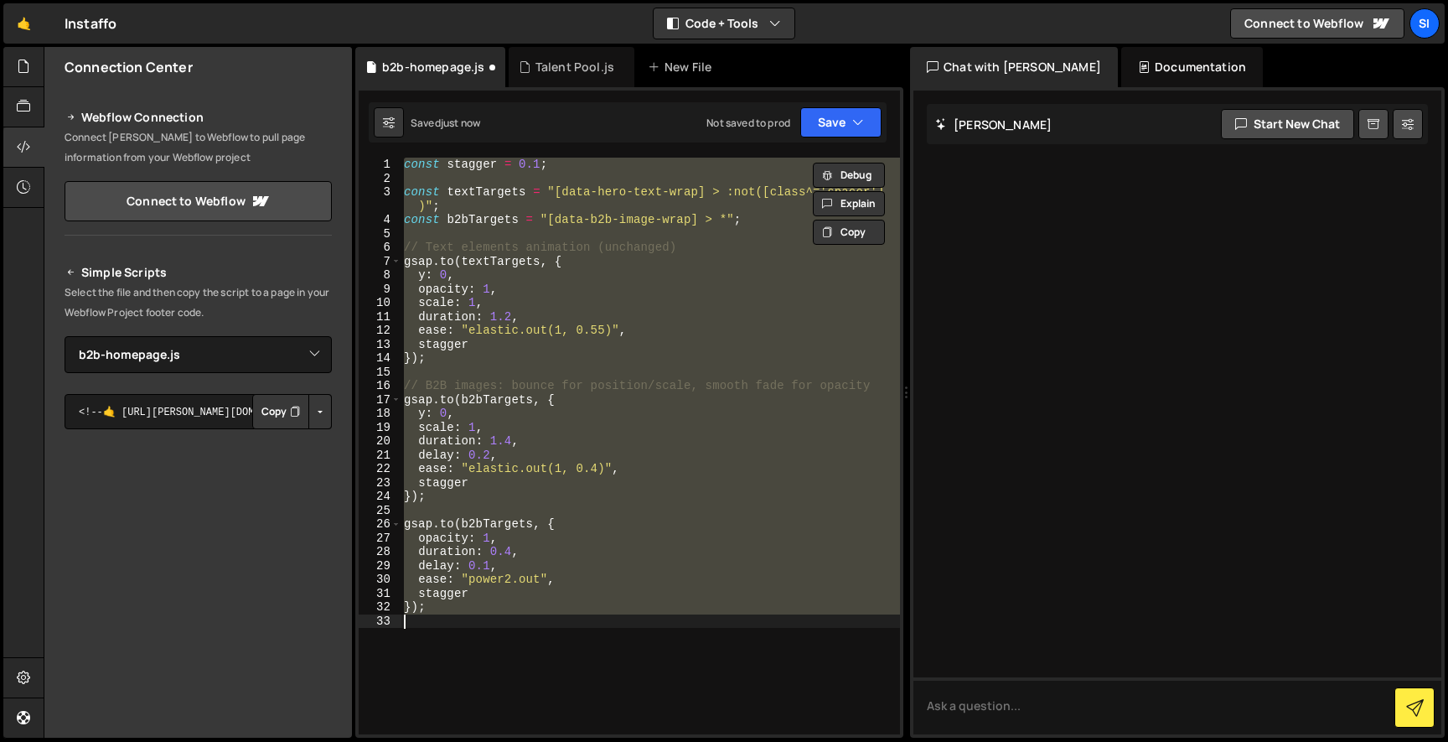
scroll to position [0, 1]
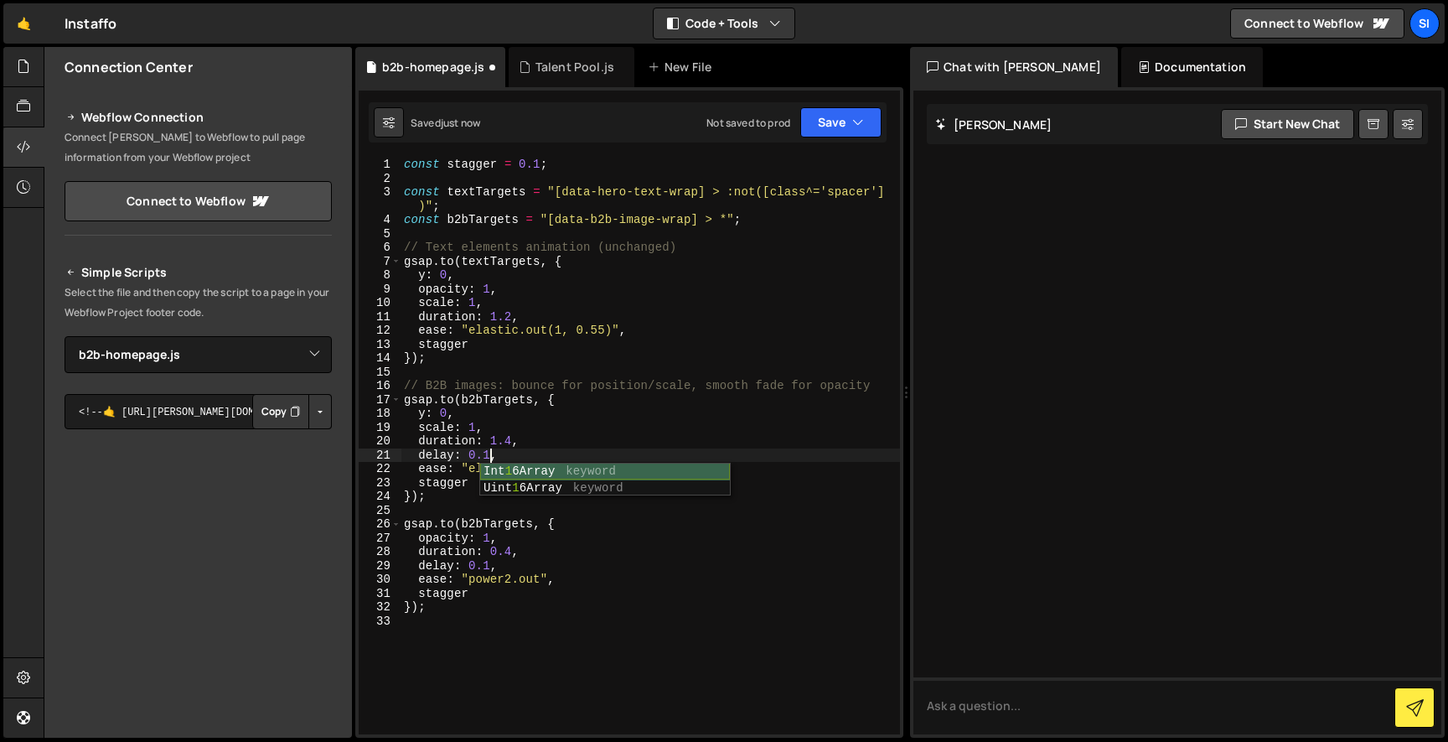
click at [553, 477] on div "Int 1 6Array keyword Uint 1 6Array keyword" at bounding box center [605, 496] width 250 height 65
click at [541, 478] on div "const stagger = 0.1 ; const textTargets = "[data-hero-text-wrap] > :not([class^…" at bounding box center [651, 460] width 500 height 604
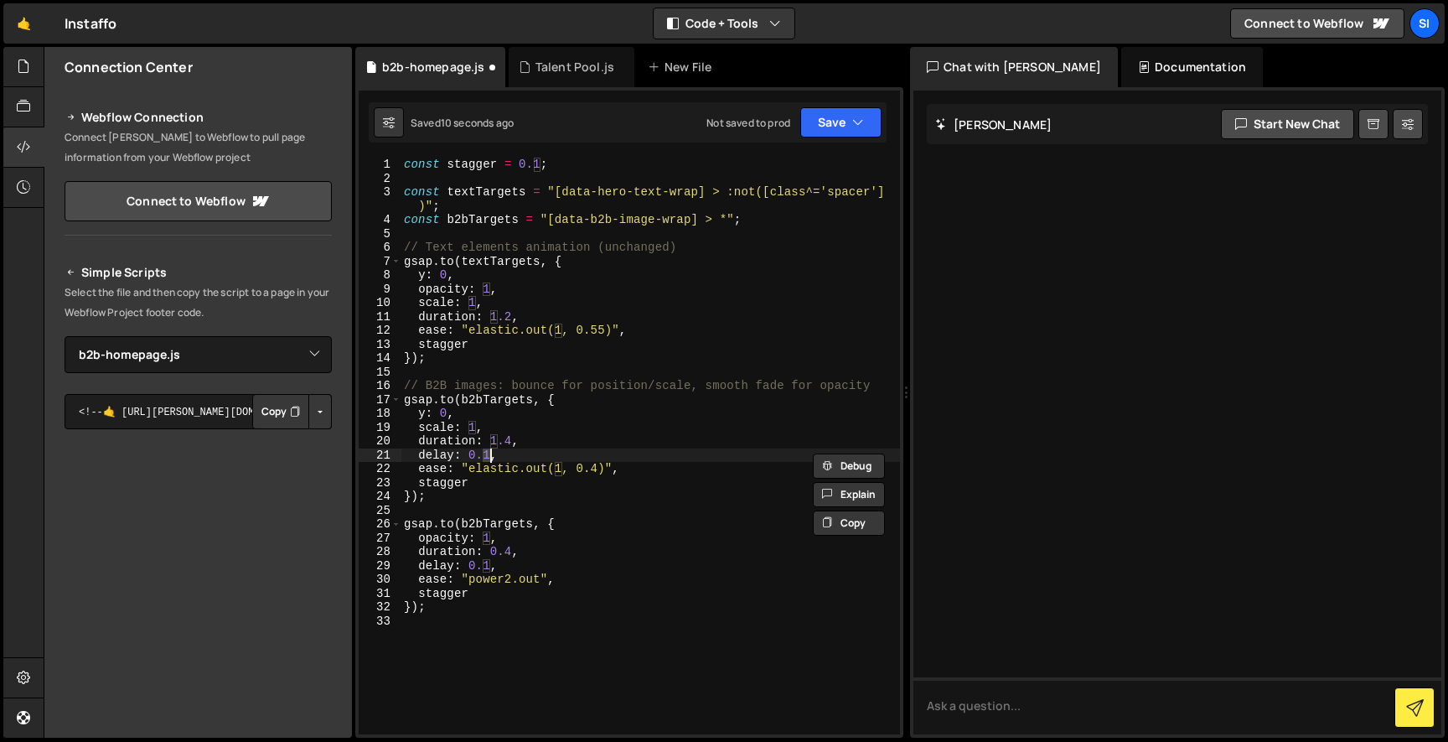
click at [497, 433] on div "const stagger = 0.1 ; const textTargets = "[data-hero-text-wrap] > :not([class^…" at bounding box center [651, 460] width 500 height 604
click at [586, 487] on div "const stagger = 0.1 ; const textTargets = "[data-hero-text-wrap] > :not([class^…" at bounding box center [651, 460] width 500 height 604
click at [538, 163] on div "const stagger = 0.1 ; const textTargets = "[data-hero-text-wrap] > :not([class^…" at bounding box center [651, 460] width 500 height 604
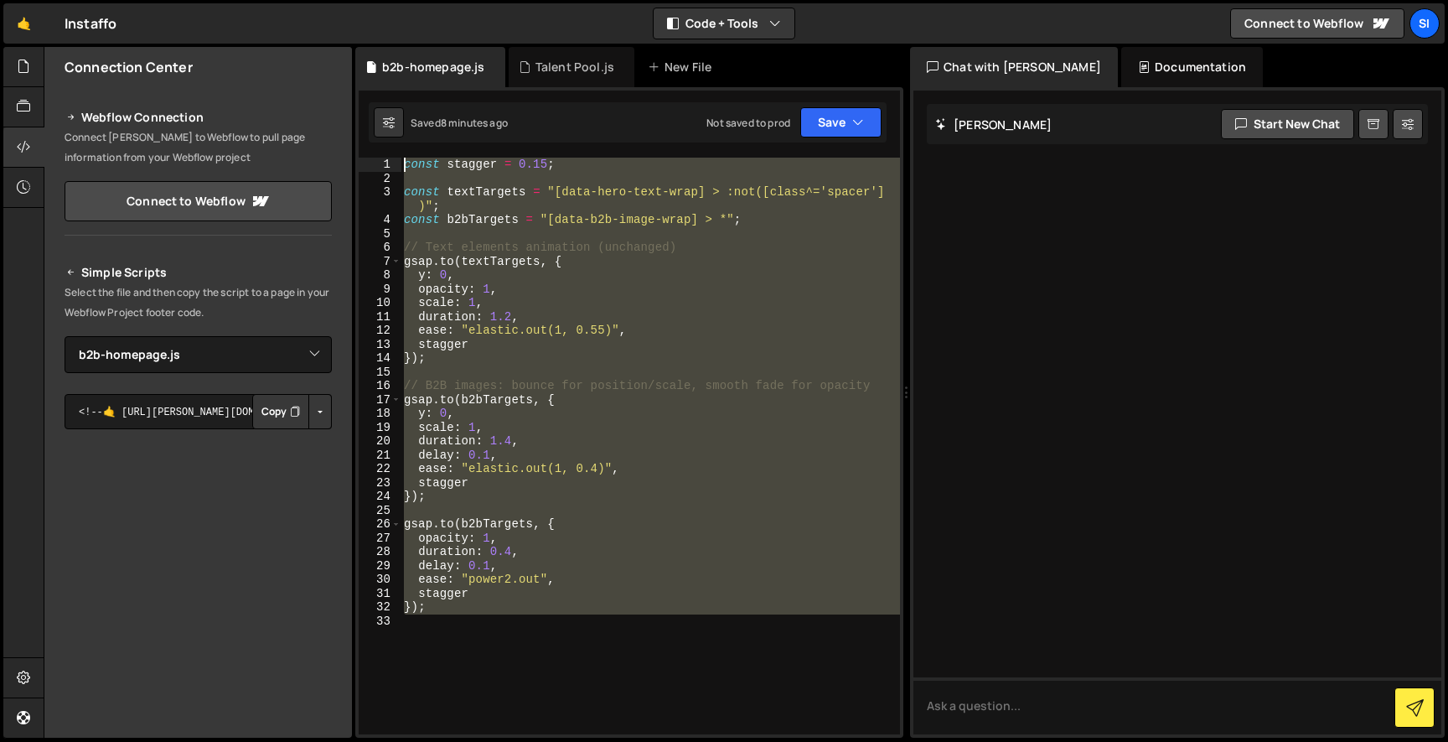
drag, startPoint x: 624, startPoint y: 629, endPoint x: 336, endPoint y: 74, distance: 625.4
click at [336, 74] on div "Files New File Javascript files 0 b2b-homepage.js 0 0 Talent Pool.js 0 CSS file…" at bounding box center [746, 393] width 1405 height 692
type textarea "const stagger = 0.15;"
